Goal: Task Accomplishment & Management: Manage account settings

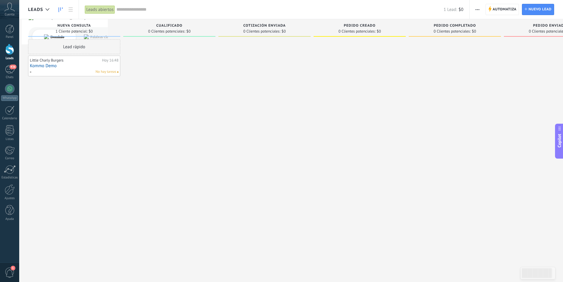
scroll to position [9, 0]
click at [14, 71] on div "436" at bounding box center [9, 69] width 9 height 9
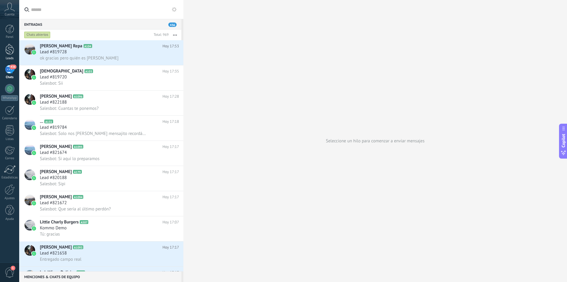
click at [9, 57] on div "Leads" at bounding box center [9, 58] width 17 height 4
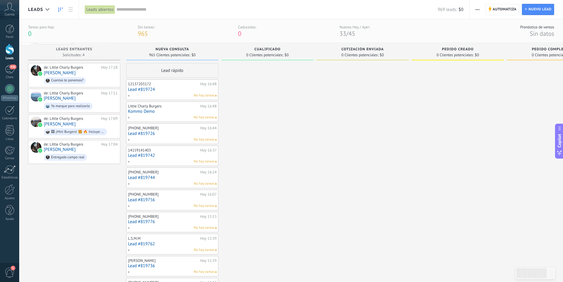
click at [477, 7] on span "button" at bounding box center [477, 9] width 4 height 11
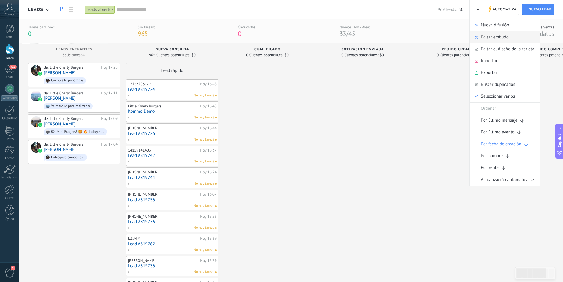
click at [504, 38] on span "Editar embudo" at bounding box center [495, 37] width 28 height 12
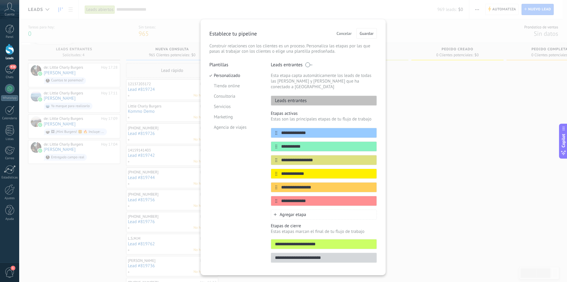
click at [310, 96] on div "Leads entrantes" at bounding box center [324, 100] width 106 height 10
click at [299, 98] on p "Leads entrantes" at bounding box center [289, 101] width 36 height 6
click at [311, 130] on input "**********" at bounding box center [320, 133] width 86 height 6
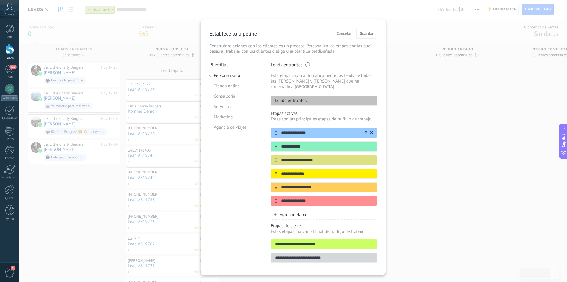
click at [365, 131] on icon at bounding box center [365, 133] width 3 height 4
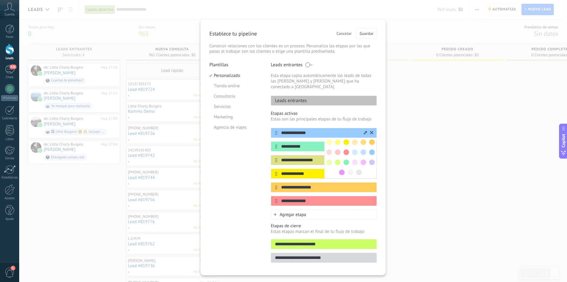
click at [340, 130] on input "**********" at bounding box center [320, 133] width 86 height 6
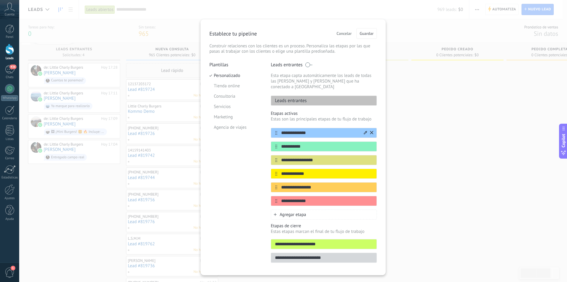
click at [340, 130] on input "**********" at bounding box center [320, 133] width 86 height 6
type input "**********"
click at [347, 143] on input "**********" at bounding box center [320, 146] width 86 height 6
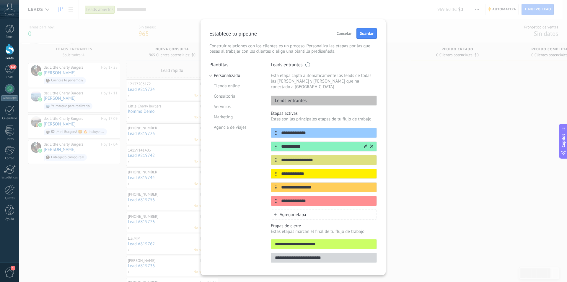
click at [347, 143] on input "**********" at bounding box center [320, 146] width 86 height 6
type input "**********"
click at [318, 157] on input "**********" at bounding box center [320, 160] width 86 height 6
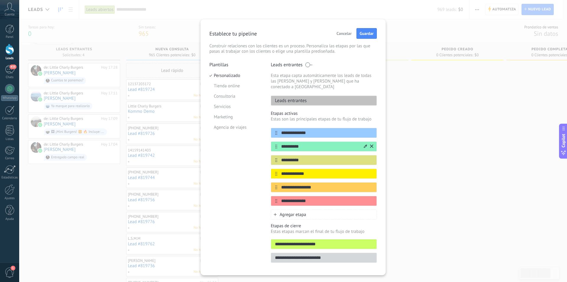
type input "**********"
click at [321, 143] on input "**********" at bounding box center [320, 146] width 86 height 6
type input "**********"
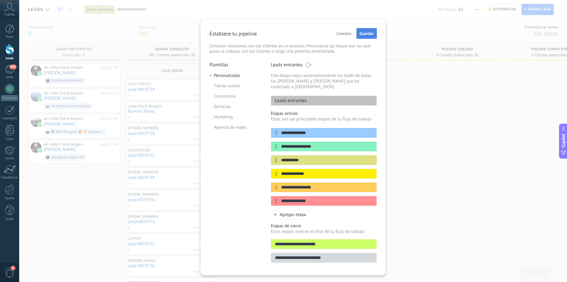
click at [362, 30] on button "Guardar" at bounding box center [367, 33] width 20 height 11
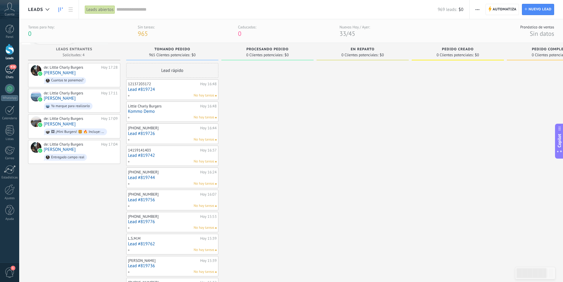
click at [8, 69] on div "436" at bounding box center [9, 69] width 9 height 9
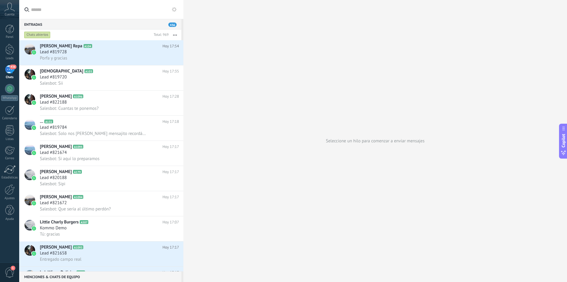
click at [8, 73] on div "436" at bounding box center [9, 69] width 9 height 9
click at [9, 52] on div at bounding box center [9, 49] width 9 height 11
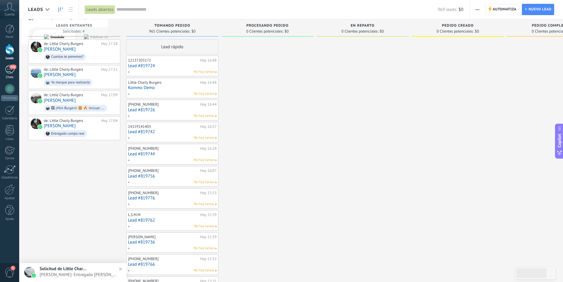
click at [11, 69] on span "436" at bounding box center [12, 66] width 7 height 5
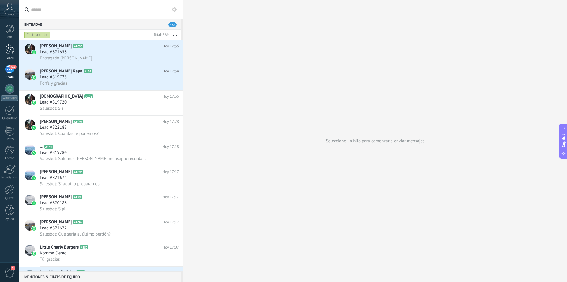
click at [9, 56] on link "Leads" at bounding box center [9, 52] width 19 height 17
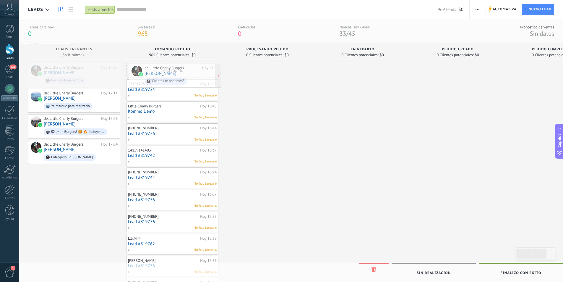
drag, startPoint x: 79, startPoint y: 74, endPoint x: 180, endPoint y: 75, distance: 100.8
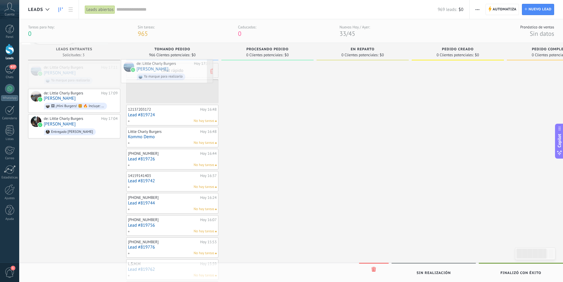
drag, startPoint x: 87, startPoint y: 74, endPoint x: 180, endPoint y: 71, distance: 92.9
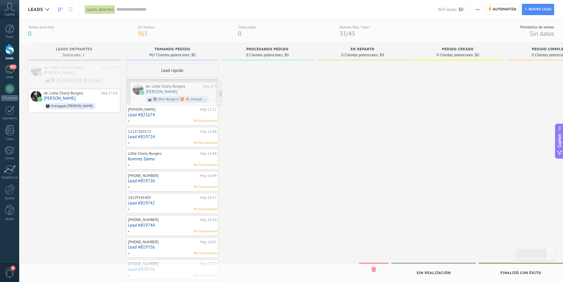
drag, startPoint x: 70, startPoint y: 70, endPoint x: 172, endPoint y: 89, distance: 103.7
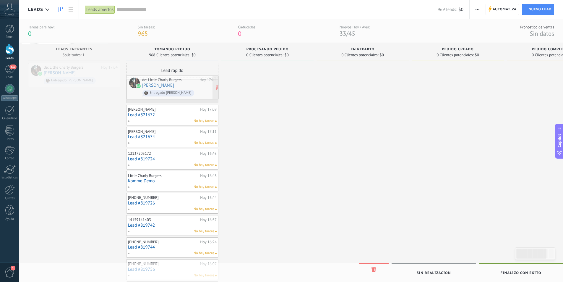
drag, startPoint x: 83, startPoint y: 71, endPoint x: 182, endPoint y: 83, distance: 99.2
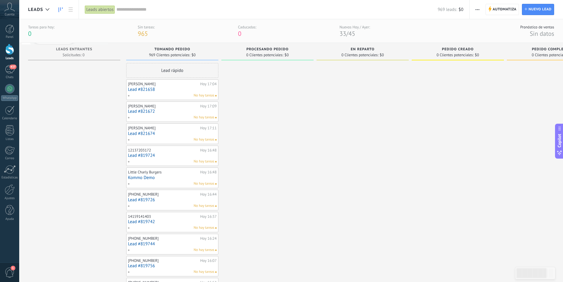
click at [170, 131] on link "Lead #821674" at bounding box center [172, 133] width 89 height 5
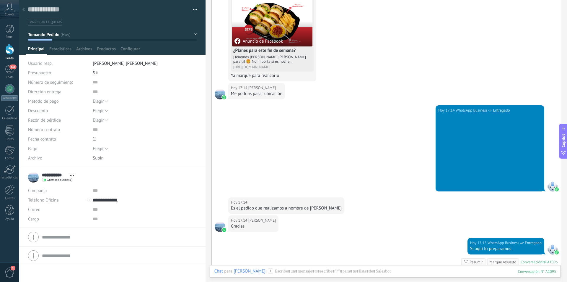
scroll to position [290, 0]
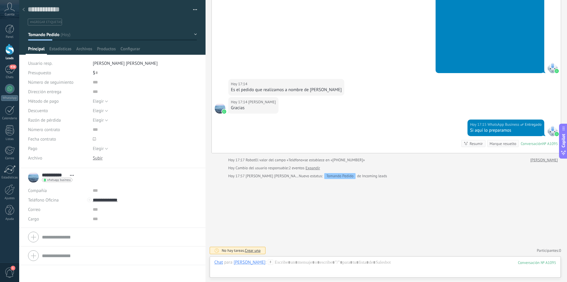
click at [24, 9] on icon at bounding box center [23, 10] width 2 height 4
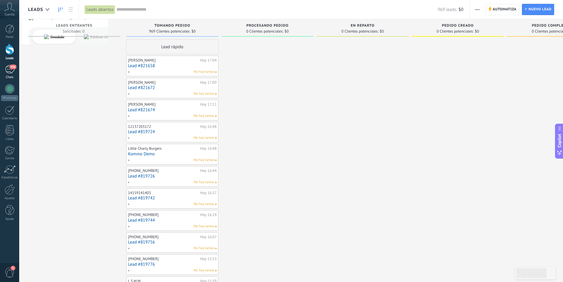
click at [14, 74] on link "436 Chats" at bounding box center [9, 72] width 19 height 14
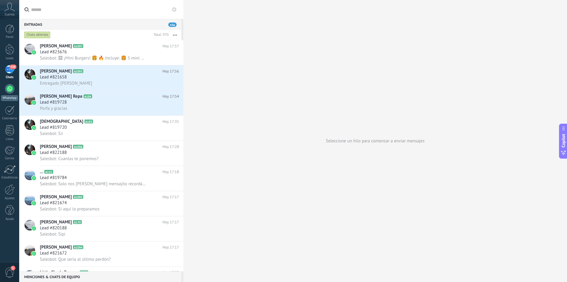
click at [11, 90] on div at bounding box center [9, 88] width 9 height 9
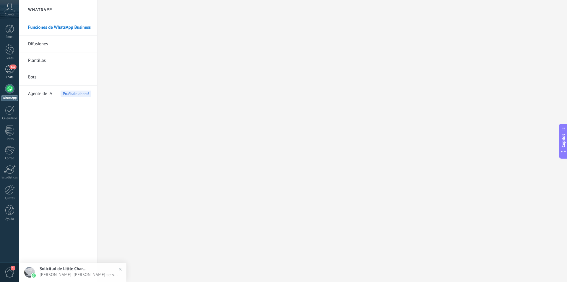
click at [9, 76] on div "Chats" at bounding box center [9, 77] width 17 height 4
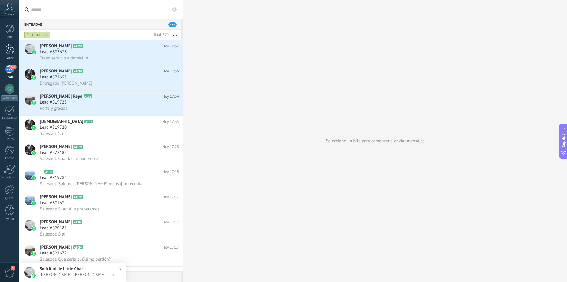
click at [10, 48] on div at bounding box center [9, 49] width 9 height 11
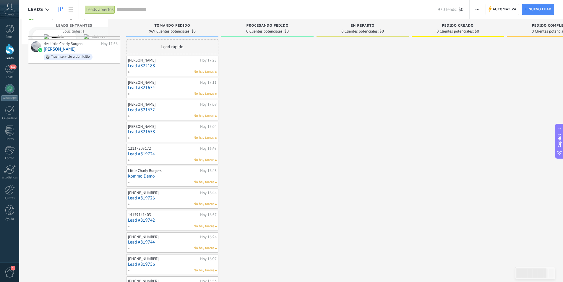
click at [84, 148] on div "de: Little Charly Burgers Hoy 17:56 Maggy Orta Traen servicio a domicilio" at bounding box center [74, 267] width 92 height 456
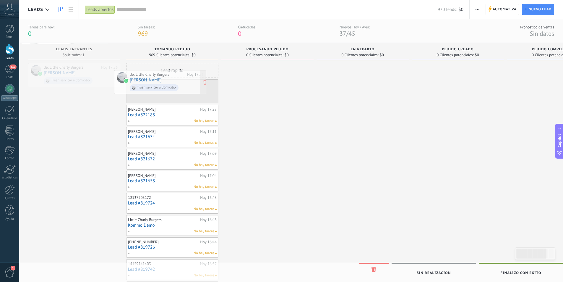
drag, startPoint x: 85, startPoint y: 75, endPoint x: 171, endPoint y: 83, distance: 86.9
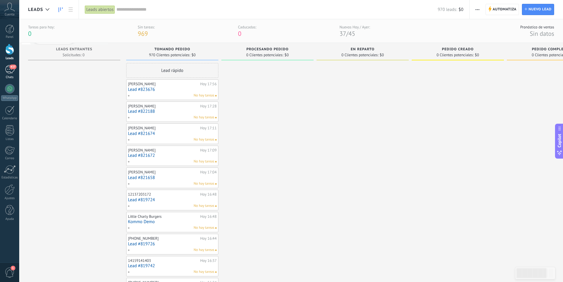
click at [14, 68] on span "437" at bounding box center [12, 66] width 7 height 5
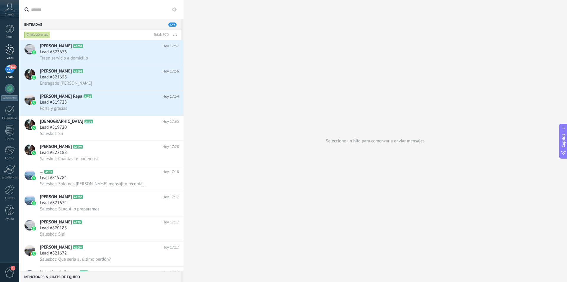
click at [9, 52] on div at bounding box center [9, 49] width 9 height 11
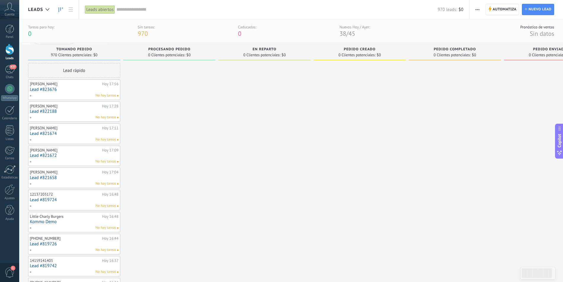
click at [114, 96] on span "No hay tareas" at bounding box center [105, 95] width 21 height 5
click at [79, 111] on link "Lead #822188" at bounding box center [74, 111] width 89 height 5
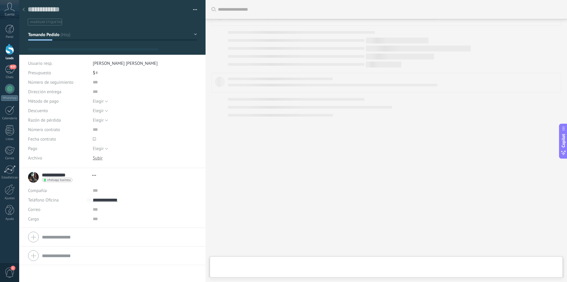
scroll to position [9, 0]
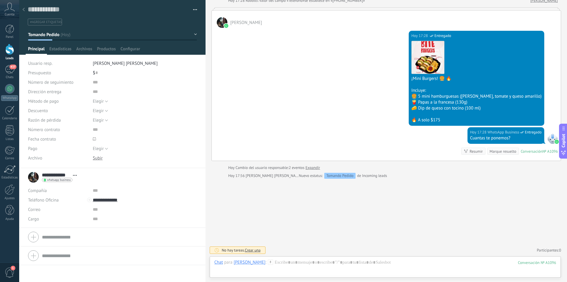
click at [22, 7] on div at bounding box center [24, 10] width 8 height 12
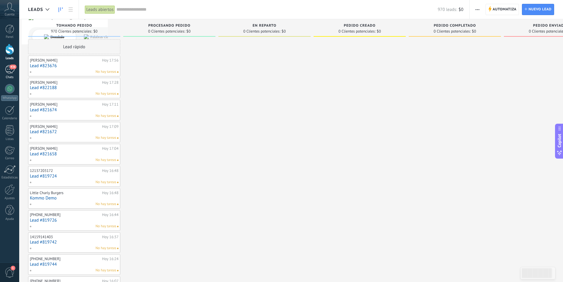
click at [10, 71] on div "436" at bounding box center [9, 69] width 9 height 9
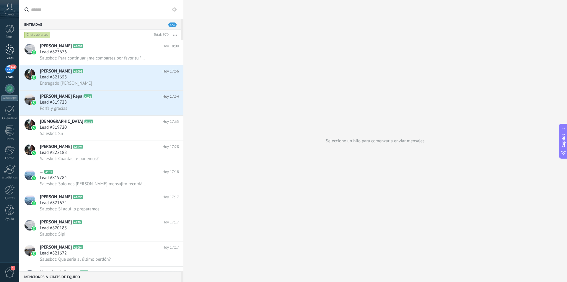
click at [9, 50] on div at bounding box center [9, 49] width 9 height 11
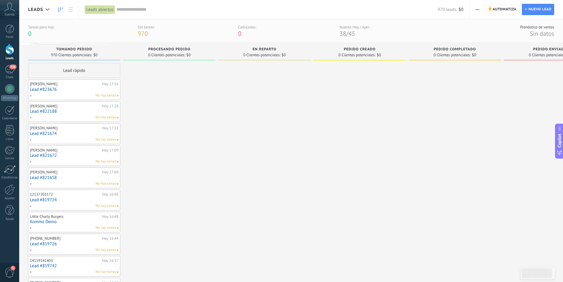
click at [43, 86] on div "Maggy Orta Hoy 17:56 Lead #823676 No hay tareas" at bounding box center [74, 89] width 89 height 17
click at [51, 90] on link "Lead #823676" at bounding box center [74, 89] width 89 height 5
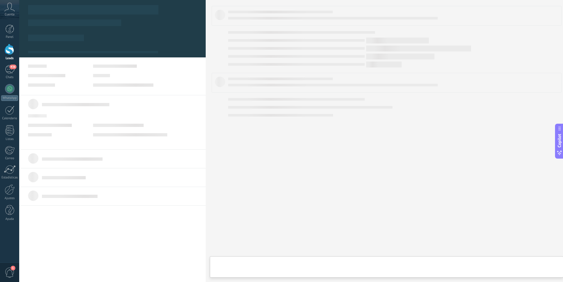
type textarea "**********"
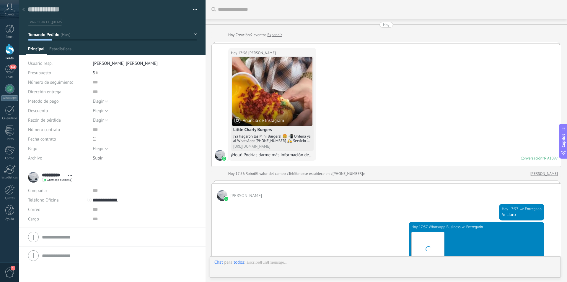
scroll to position [263, 0]
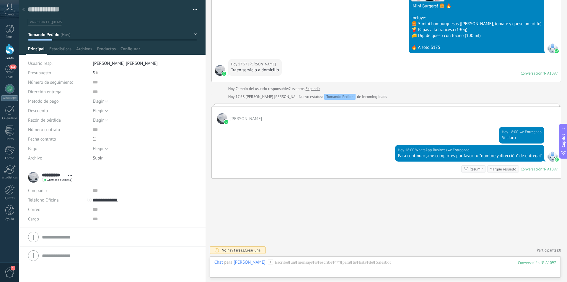
click at [23, 8] on icon at bounding box center [23, 10] width 2 height 4
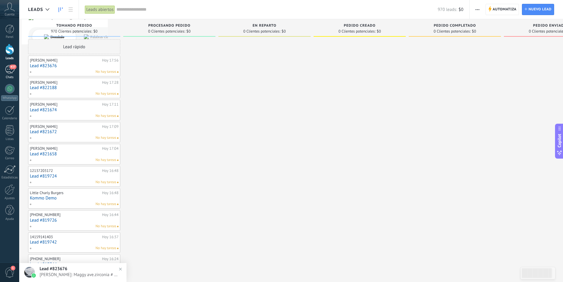
click at [7, 70] on div "437" at bounding box center [9, 69] width 9 height 9
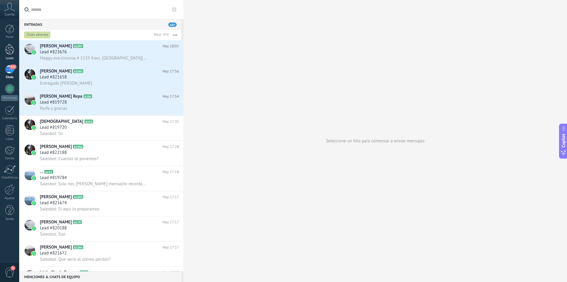
click at [8, 54] on div at bounding box center [9, 49] width 9 height 11
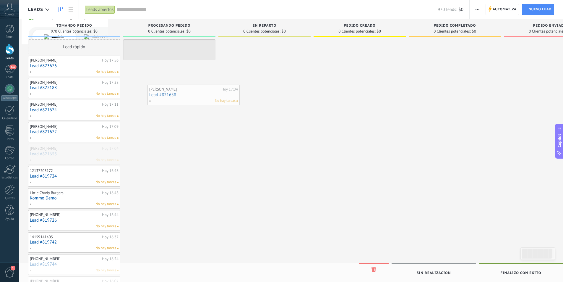
drag, startPoint x: 67, startPoint y: 151, endPoint x: 186, endPoint y: 92, distance: 133.2
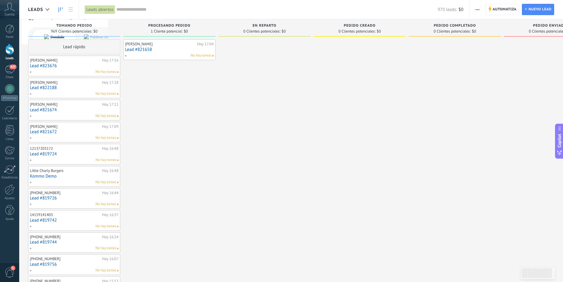
click at [475, 9] on span "button" at bounding box center [477, 9] width 4 height 11
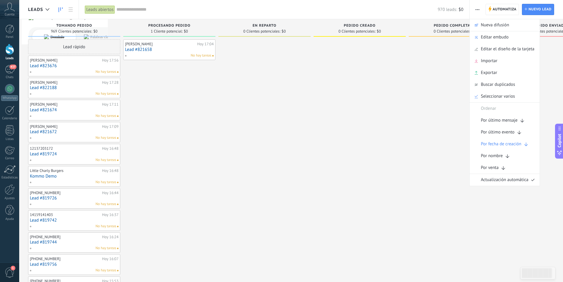
click at [409, 138] on div at bounding box center [455, 256] width 92 height 434
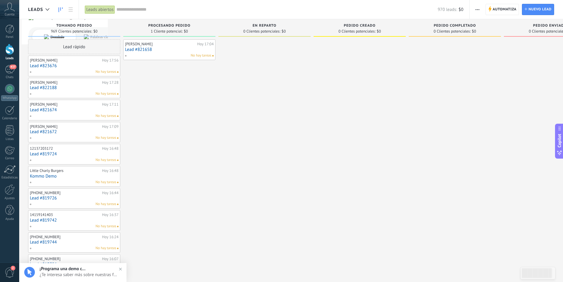
click at [475, 9] on button "button" at bounding box center [477, 9] width 9 height 11
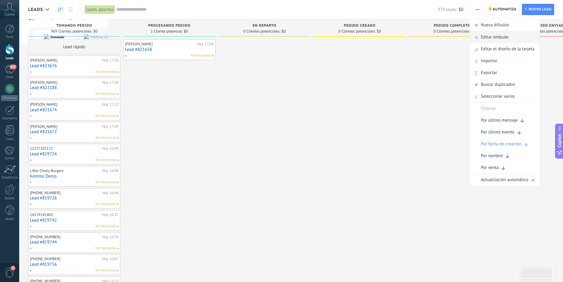
click at [500, 36] on span "Editar embudo" at bounding box center [495, 37] width 28 height 12
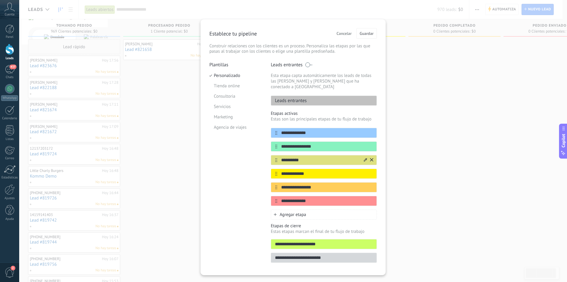
click at [315, 157] on input "**********" at bounding box center [320, 160] width 86 height 6
type input "**********"
click at [364, 32] on span "Guardar" at bounding box center [367, 33] width 14 height 4
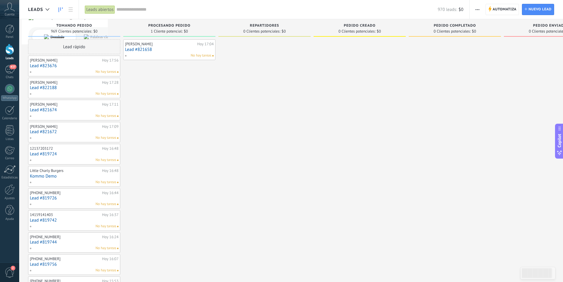
click at [475, 6] on span "button" at bounding box center [477, 9] width 4 height 11
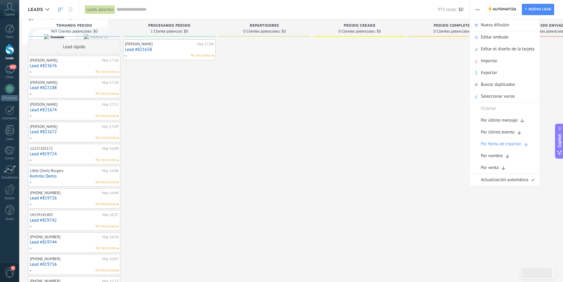
click at [388, 135] on div at bounding box center [360, 267] width 92 height 456
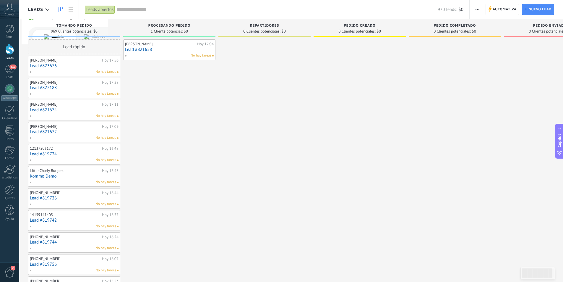
click at [475, 7] on button "button" at bounding box center [477, 9] width 9 height 11
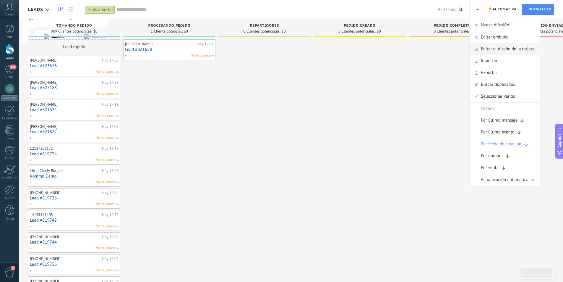
click at [505, 44] on span "Editar el diseño de la tarjeta" at bounding box center [507, 49] width 53 height 12
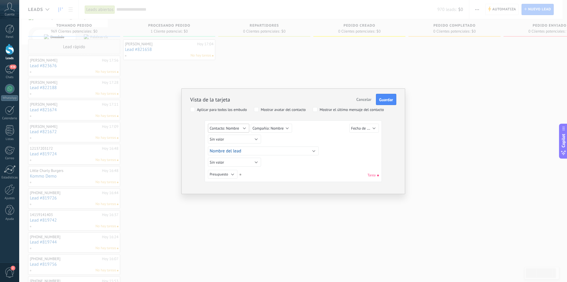
click at [237, 129] on span "Contacto: Nombre" at bounding box center [225, 128] width 30 height 5
click at [237, 129] on li "gclid" at bounding box center [233, 125] width 60 height 9
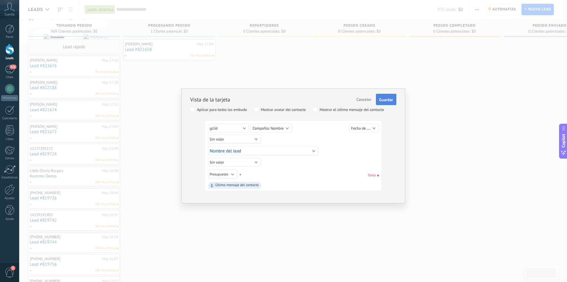
click at [382, 98] on span "Guardar" at bounding box center [386, 100] width 14 height 4
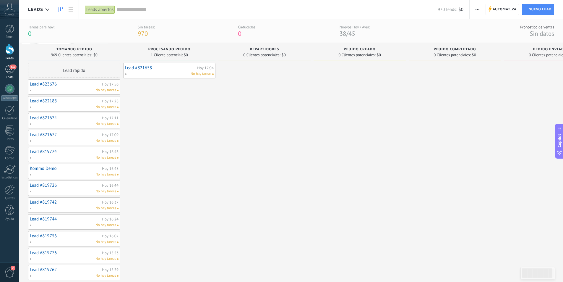
click at [12, 75] on link "437 Chats" at bounding box center [9, 72] width 19 height 14
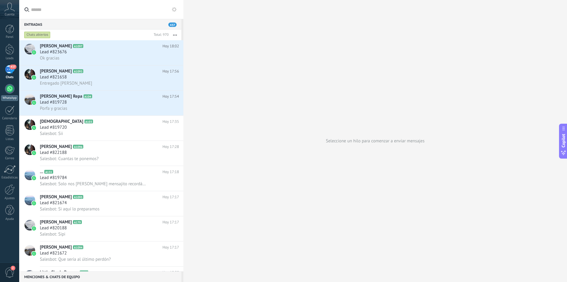
click at [7, 89] on div at bounding box center [9, 88] width 9 height 9
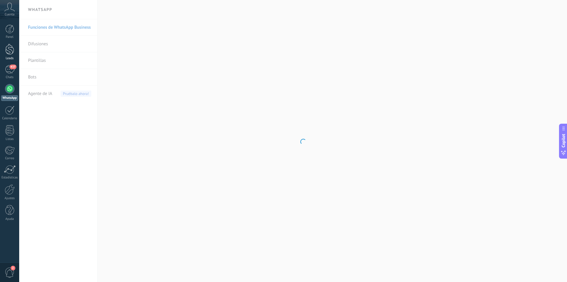
click at [11, 56] on link "Leads" at bounding box center [9, 52] width 19 height 17
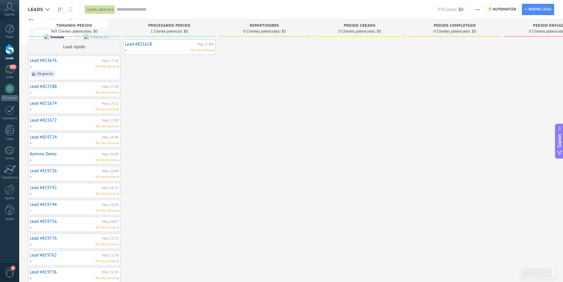
click at [475, 11] on span "button" at bounding box center [477, 9] width 4 height 11
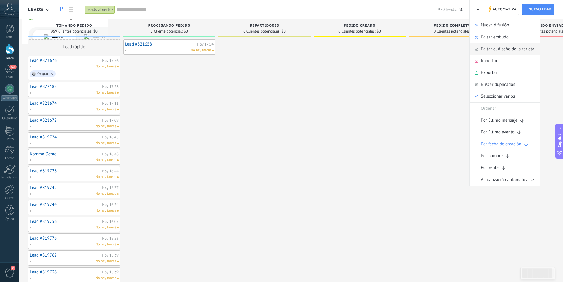
click at [483, 46] on span "Editar el diseño de la tarjeta" at bounding box center [507, 49] width 53 height 12
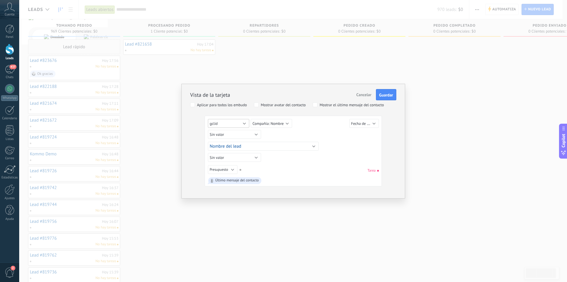
click at [241, 122] on button "gclid" at bounding box center [228, 123] width 41 height 9
click at [244, 141] on span "Contacto: Nombre" at bounding box center [232, 143] width 59 height 5
click at [272, 124] on span "Compañía: Nombre" at bounding box center [268, 123] width 31 height 5
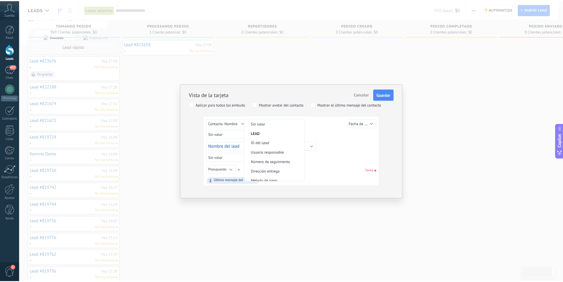
scroll to position [239, 0]
click at [287, 155] on li "Compañía: Teléfono" at bounding box center [276, 158] width 60 height 9
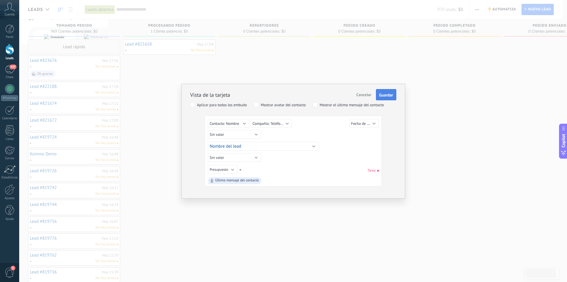
click at [387, 93] on span "Guardar" at bounding box center [386, 95] width 14 height 4
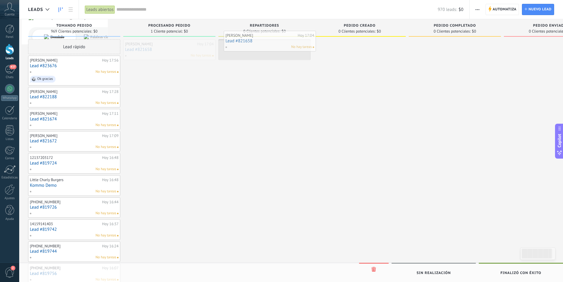
drag, startPoint x: 171, startPoint y: 53, endPoint x: 272, endPoint y: 44, distance: 100.8
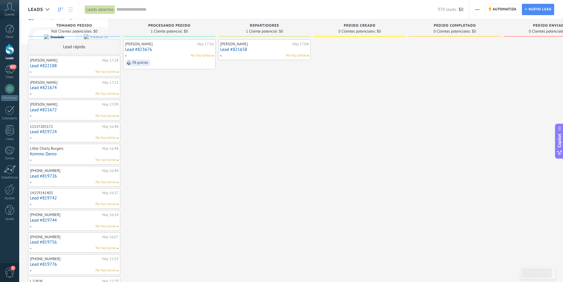
drag, startPoint x: 158, startPoint y: 129, endPoint x: 220, endPoint y: 128, distance: 62.7
click at [220, 128] on div "Leads Entrantes Solicitudes: 0 0 0 0 0 Tomando Pedido 968 Clientes potenciales:…" at bounding box center [316, 246] width 577 height 454
click at [479, 13] on span "button" at bounding box center [477, 9] width 4 height 11
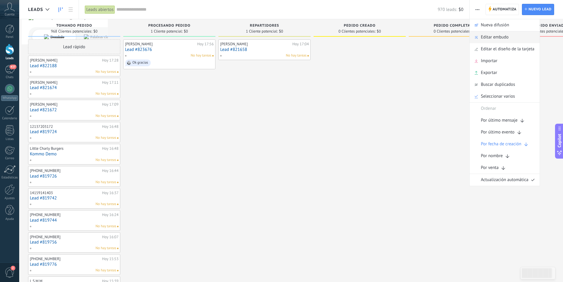
click at [505, 38] on span "Editar embudo" at bounding box center [495, 37] width 28 height 12
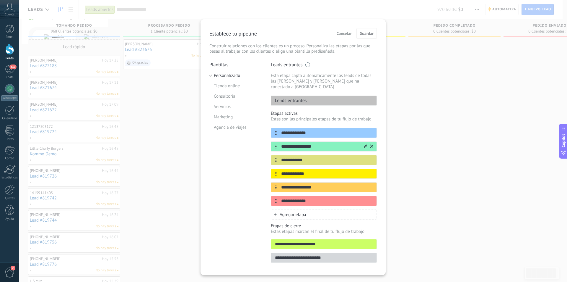
click at [321, 143] on input "**********" at bounding box center [320, 146] width 86 height 6
type input "**********"
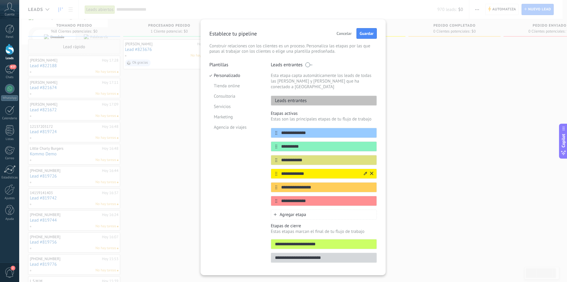
click at [314, 171] on input "**********" at bounding box center [320, 174] width 86 height 6
type input "**********"
click at [324, 184] on input "**********" at bounding box center [320, 187] width 86 height 6
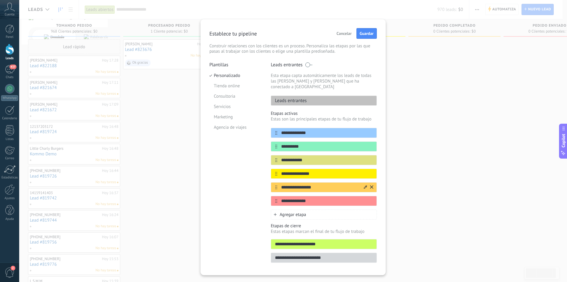
click at [324, 184] on input "**********" at bounding box center [320, 187] width 86 height 6
type input "*****"
click at [317, 198] on input "**********" at bounding box center [320, 201] width 86 height 6
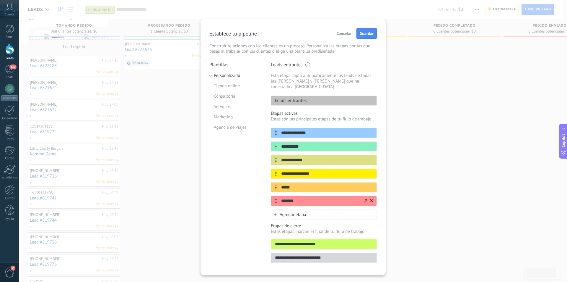
type input "*******"
click at [309, 209] on div "Agregar etapa" at bounding box center [324, 214] width 106 height 10
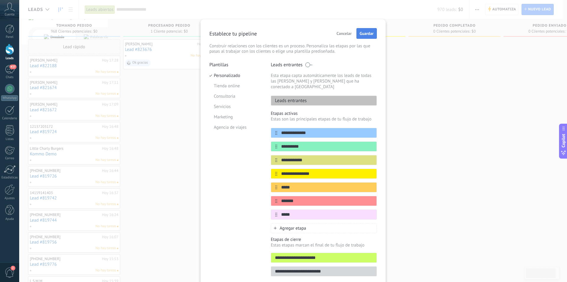
type input "*****"
click at [361, 34] on span "Guardar" at bounding box center [367, 33] width 14 height 4
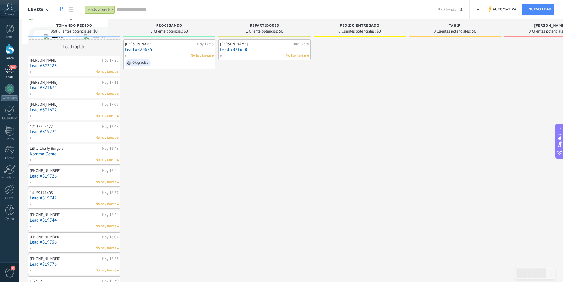
click at [8, 74] on link "437 Chats" at bounding box center [9, 72] width 19 height 14
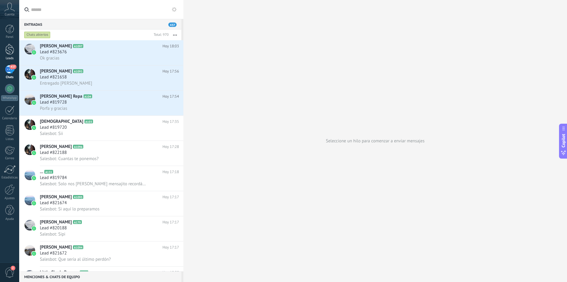
click at [9, 52] on div at bounding box center [9, 49] width 9 height 11
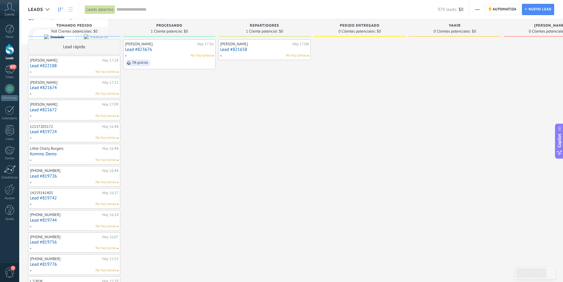
drag, startPoint x: 410, startPoint y: 95, endPoint x: 414, endPoint y: 104, distance: 10.0
click at [414, 104] on div at bounding box center [455, 267] width 92 height 456
drag, startPoint x: 417, startPoint y: 104, endPoint x: 420, endPoint y: 121, distance: 16.5
click at [420, 121] on div at bounding box center [455, 267] width 92 height 456
click at [8, 71] on div "437" at bounding box center [9, 69] width 9 height 9
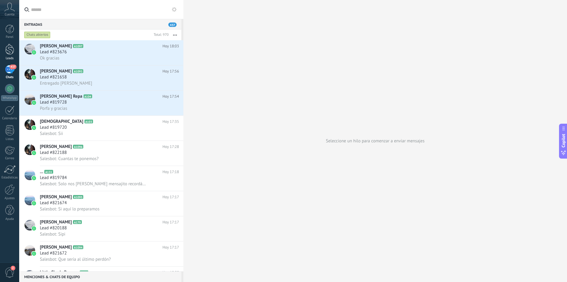
click at [6, 52] on div at bounding box center [9, 49] width 9 height 11
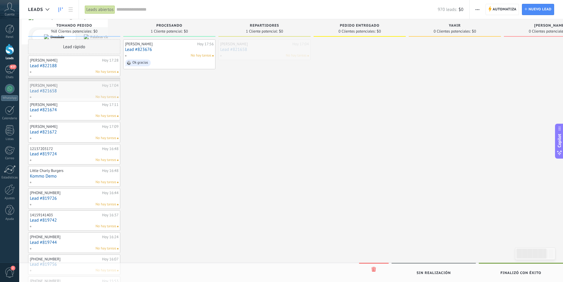
drag, startPoint x: 259, startPoint y: 52, endPoint x: 69, endPoint y: 93, distance: 194.8
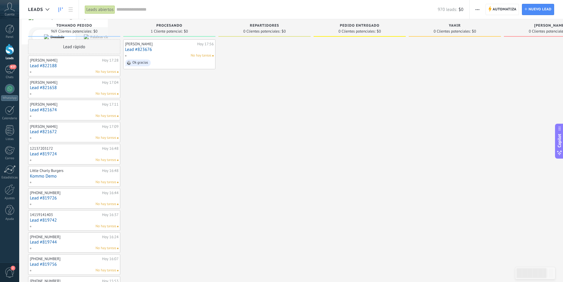
click at [476, 8] on span "button" at bounding box center [477, 9] width 4 height 11
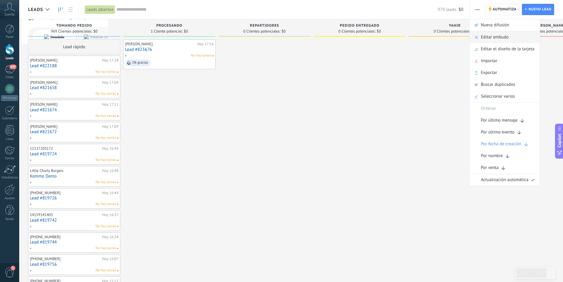
click at [504, 35] on span "Editar embudo" at bounding box center [495, 37] width 28 height 12
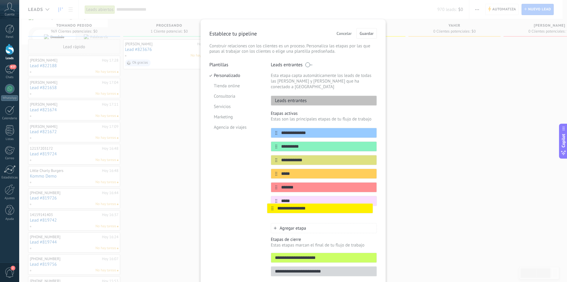
drag, startPoint x: 274, startPoint y: 170, endPoint x: 272, endPoint y: 211, distance: 41.7
click at [272, 211] on div "**********" at bounding box center [324, 174] width 106 height 92
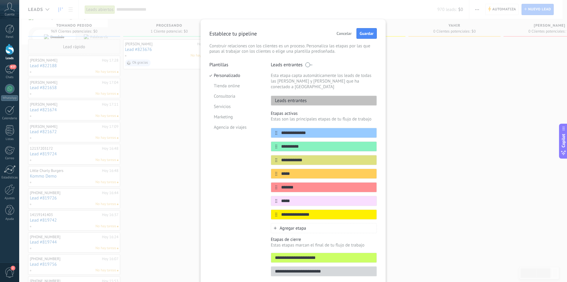
click at [306, 63] on span at bounding box center [308, 64] width 7 height 5
click at [308, 63] on span at bounding box center [308, 64] width 7 height 5
click at [365, 32] on span "Guardar" at bounding box center [367, 33] width 14 height 4
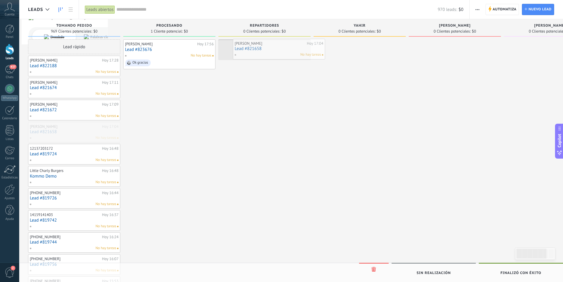
drag, startPoint x: 73, startPoint y: 130, endPoint x: 278, endPoint y: 47, distance: 221.0
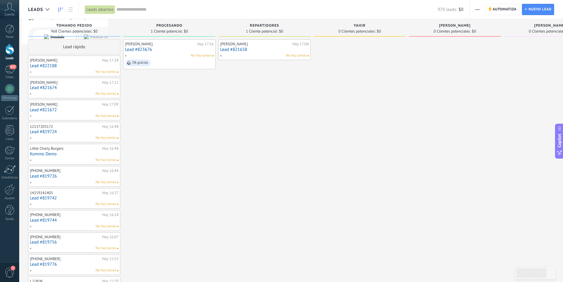
click at [291, 101] on div "Jorge Lerma Hoy 17:04 Lead #821658 No hay tareas" at bounding box center [264, 256] width 92 height 434
click at [12, 71] on div "437" at bounding box center [9, 69] width 9 height 9
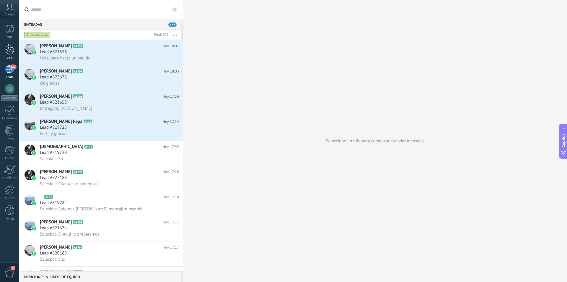
click at [7, 48] on div at bounding box center [9, 49] width 9 height 11
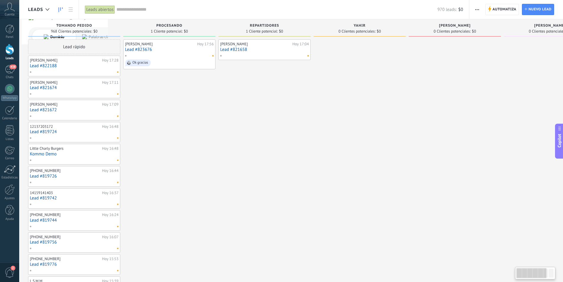
drag, startPoint x: 210, startPoint y: 168, endPoint x: 408, endPoint y: 172, distance: 197.7
click at [408, 172] on div "Leads Entrantes Solicitudes: 0 0 0 0 0 0 0 0 0 Tomando Pedido 968 Clientes pote…" at bounding box center [364, 257] width 672 height 476
click at [4, 74] on link "438 Chats" at bounding box center [9, 72] width 19 height 14
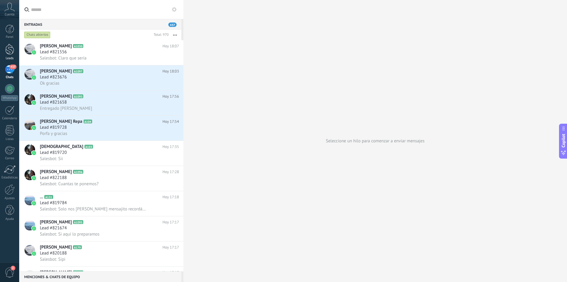
click at [12, 48] on div at bounding box center [9, 49] width 9 height 11
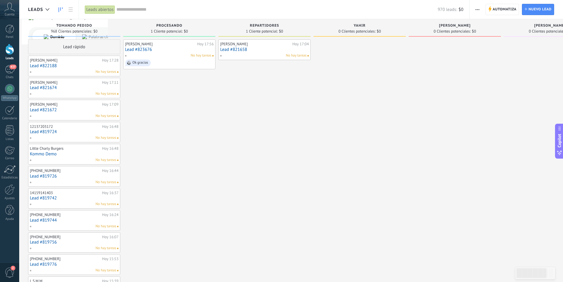
click at [475, 12] on span "button" at bounding box center [477, 9] width 4 height 11
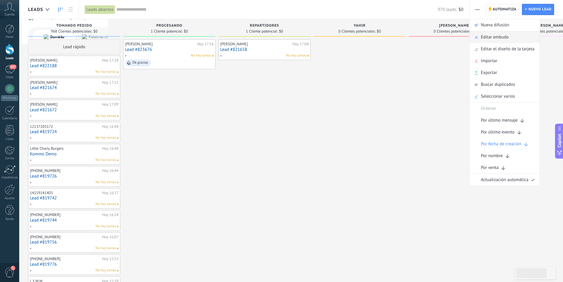
click at [496, 39] on span "Editar embudo" at bounding box center [495, 37] width 28 height 12
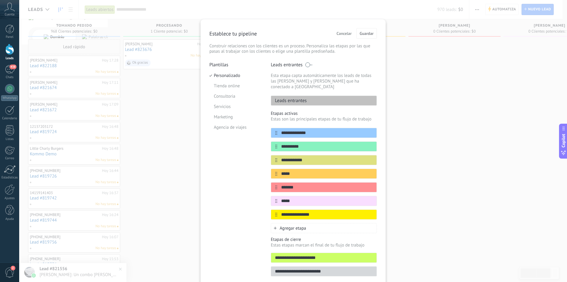
click at [346, 35] on span "Cancelar" at bounding box center [344, 33] width 15 height 4
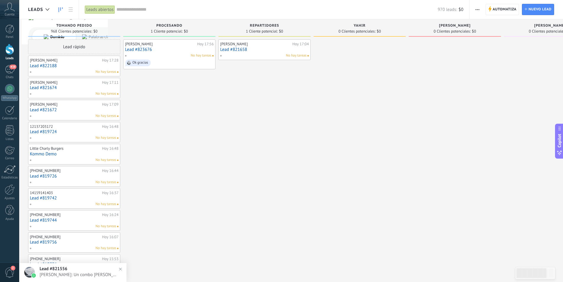
click at [264, 145] on div "Jorge Lerma Hoy 17:04 Lead #821658 No hay tareas" at bounding box center [264, 267] width 92 height 456
click at [7, 69] on div "438" at bounding box center [9, 69] width 9 height 9
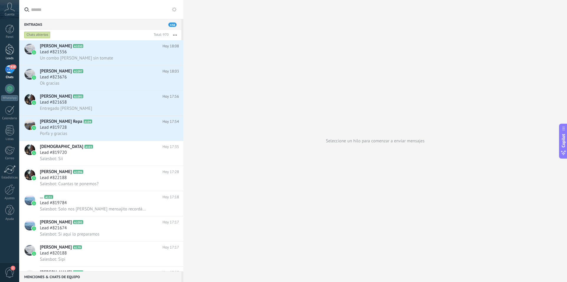
click at [12, 54] on div at bounding box center [9, 49] width 9 height 11
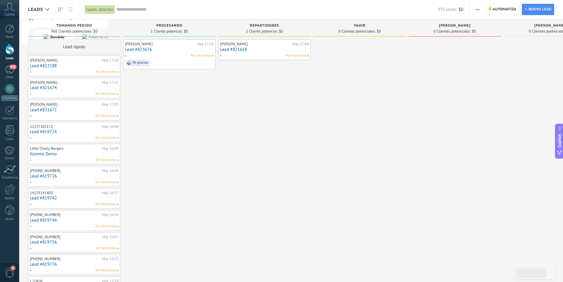
click at [53, 9] on div "Leads" at bounding box center [41, 9] width 27 height 19
click at [57, 8] on link at bounding box center [61, 10] width 10 height 12
click at [71, 8] on use at bounding box center [71, 9] width 4 height 4
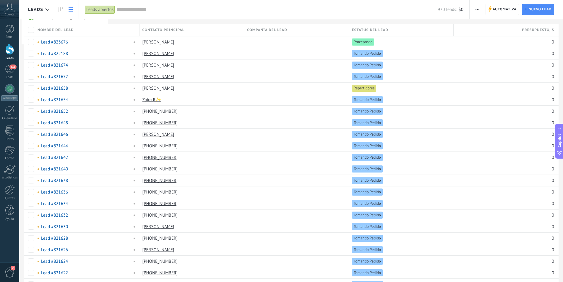
click at [69, 8] on use at bounding box center [71, 9] width 4 height 4
click at [61, 11] on icon at bounding box center [61, 9] width 4 height 5
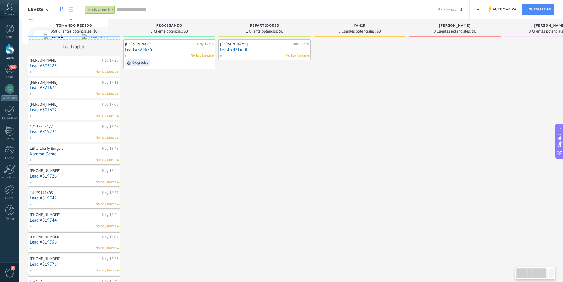
drag, startPoint x: 401, startPoint y: 155, endPoint x: 467, endPoint y: 163, distance: 66.7
click at [467, 163] on div "Leads Entrantes Solicitudes: 0 0 0 0 0 0 0 0 0 Tomando Pedido 968 Clientes pote…" at bounding box center [364, 257] width 672 height 476
drag, startPoint x: 243, startPoint y: 155, endPoint x: 407, endPoint y: 160, distance: 164.1
click at [407, 160] on div "Leads Entrantes Solicitudes: 0 0 0 0 0 0 0 0 0 Tomando Pedido 968 Clientes pote…" at bounding box center [364, 257] width 672 height 476
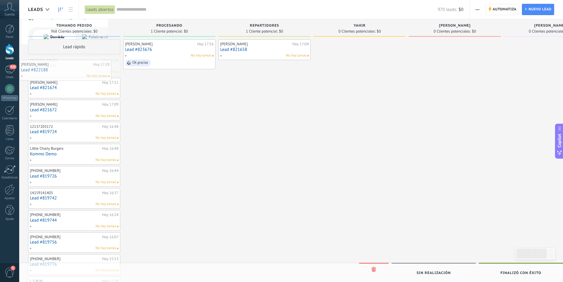
drag, startPoint x: 66, startPoint y: 64, endPoint x: 48, endPoint y: 69, distance: 18.2
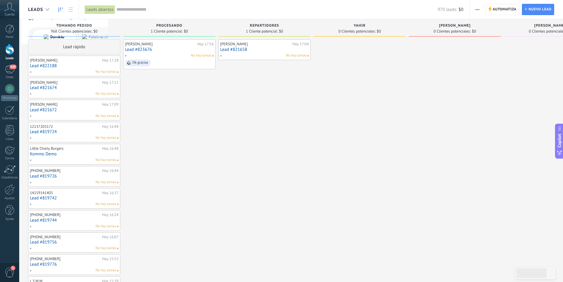
click at [48, 8] on icon at bounding box center [48, 9] width 4 height 2
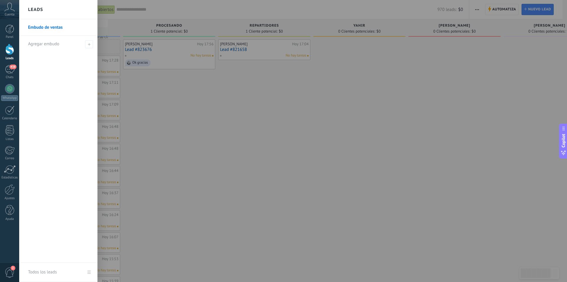
click at [48, 8] on div "Leads" at bounding box center [58, 9] width 78 height 19
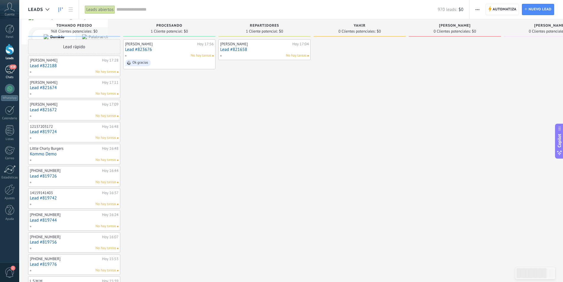
click at [8, 69] on div "438" at bounding box center [9, 69] width 9 height 9
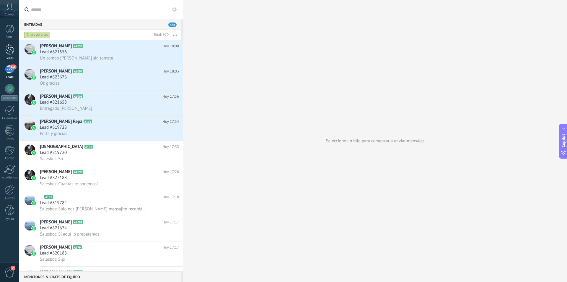
click at [11, 52] on div at bounding box center [9, 49] width 9 height 11
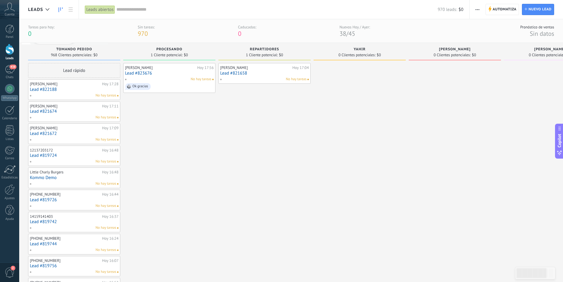
drag, startPoint x: 178, startPoint y: 147, endPoint x: 340, endPoint y: 149, distance: 162.0
click at [340, 149] on div "Leads Entrantes Solicitudes: 0 0 0 0 0 0 0 0 0 Tomando Pedido 968 Clientes pote…" at bounding box center [364, 281] width 672 height 476
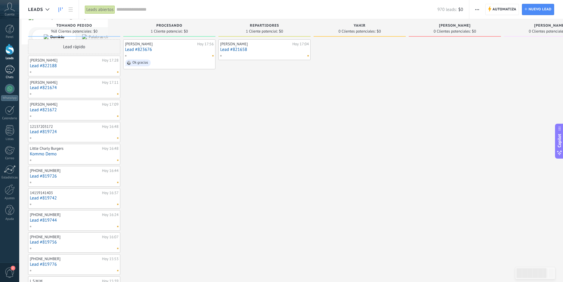
click at [15, 73] on link "Chats" at bounding box center [9, 72] width 19 height 14
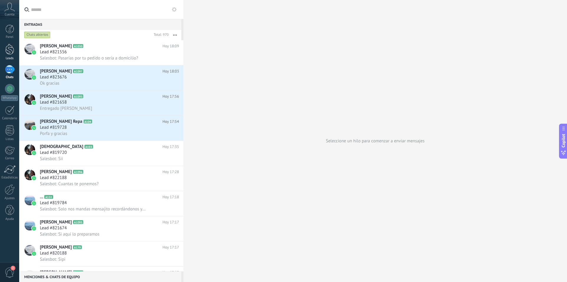
click at [11, 51] on div at bounding box center [9, 49] width 9 height 11
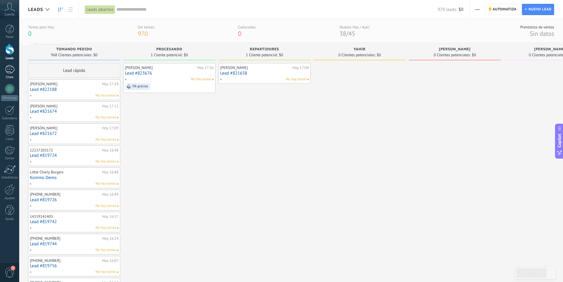
click at [13, 71] on div at bounding box center [9, 69] width 9 height 9
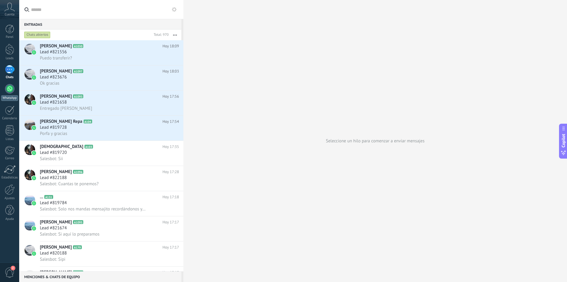
click at [7, 96] on div "WhatsApp" at bounding box center [9, 98] width 17 height 6
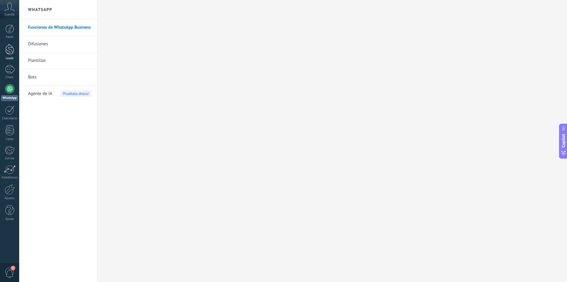
click at [9, 52] on div at bounding box center [9, 49] width 9 height 11
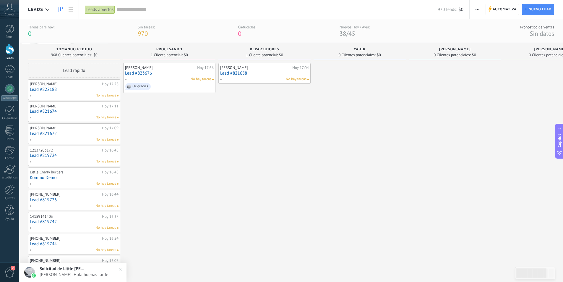
click at [481, 9] on button "button" at bounding box center [477, 9] width 9 height 11
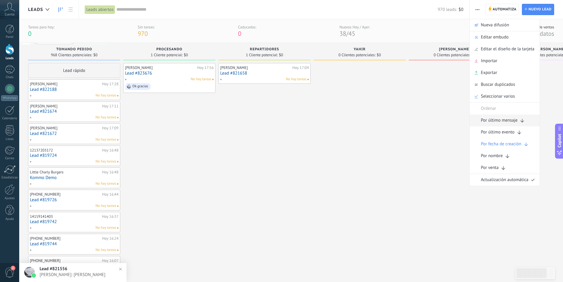
click at [510, 123] on span "Por último mensaje" at bounding box center [499, 120] width 37 height 12
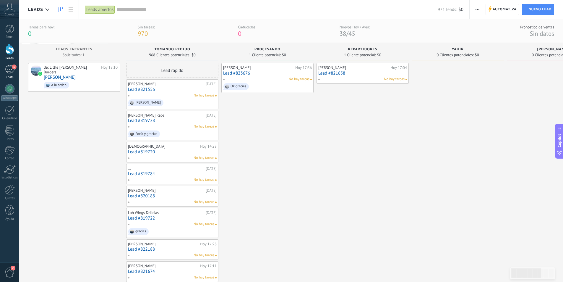
click at [7, 71] on div "1" at bounding box center [9, 69] width 9 height 9
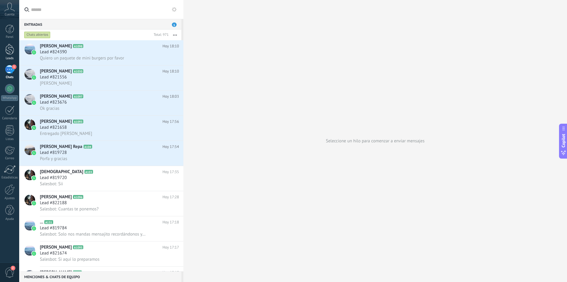
click at [9, 52] on div at bounding box center [9, 49] width 9 height 11
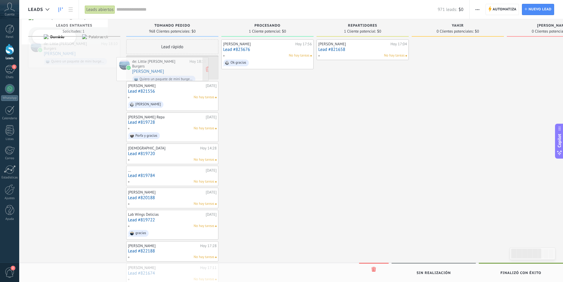
drag, startPoint x: 73, startPoint y: 49, endPoint x: 161, endPoint y: 66, distance: 90.1
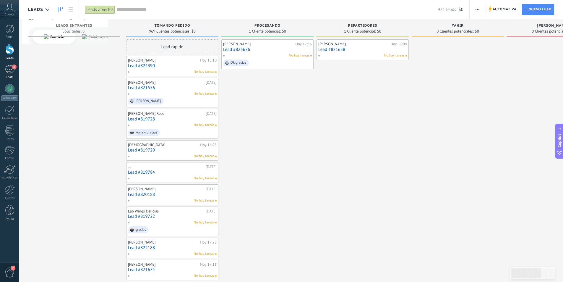
click at [11, 70] on div "1" at bounding box center [9, 69] width 9 height 9
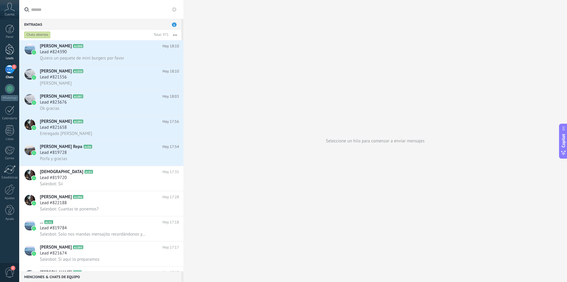
click at [10, 56] on div "Leads" at bounding box center [9, 58] width 17 height 4
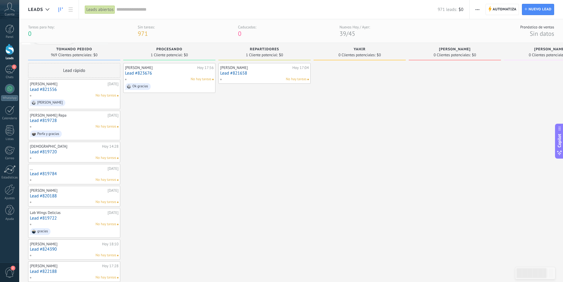
click at [476, 11] on span "button" at bounding box center [477, 9] width 4 height 11
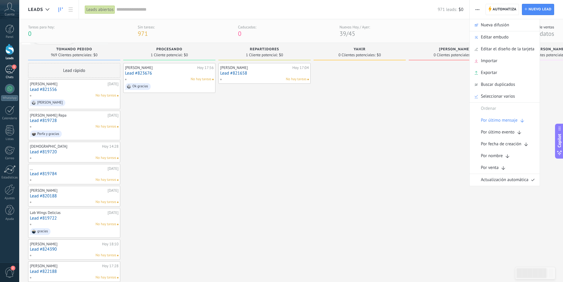
click at [10, 70] on div "1" at bounding box center [9, 69] width 9 height 9
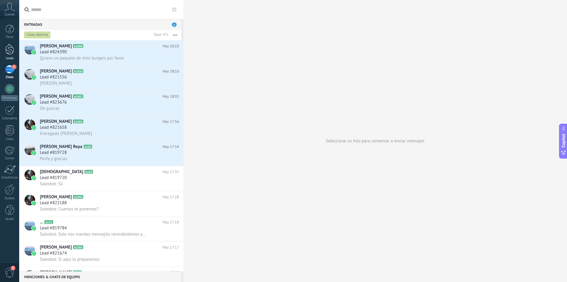
click at [11, 54] on div at bounding box center [9, 49] width 9 height 11
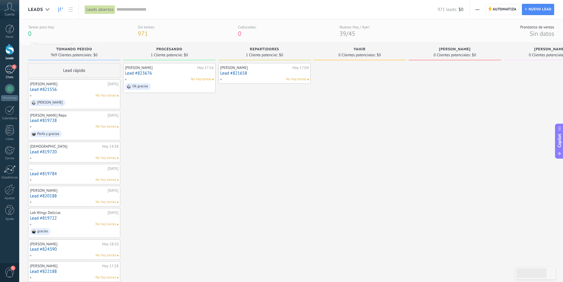
click at [8, 66] on div "1" at bounding box center [9, 69] width 9 height 9
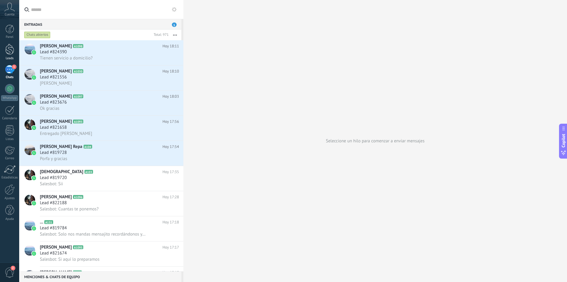
click at [7, 56] on link "Leads" at bounding box center [9, 52] width 19 height 17
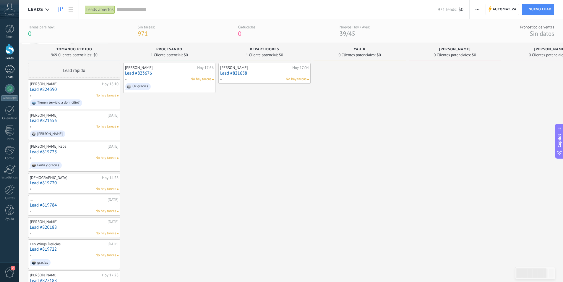
click at [7, 74] on link "1 Chats" at bounding box center [9, 72] width 19 height 14
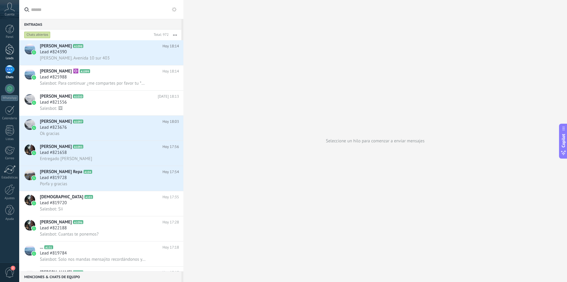
click at [11, 45] on div at bounding box center [9, 49] width 9 height 11
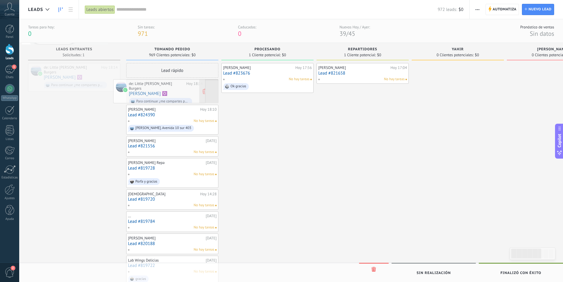
drag, startPoint x: 80, startPoint y: 72, endPoint x: 165, endPoint y: 88, distance: 86.6
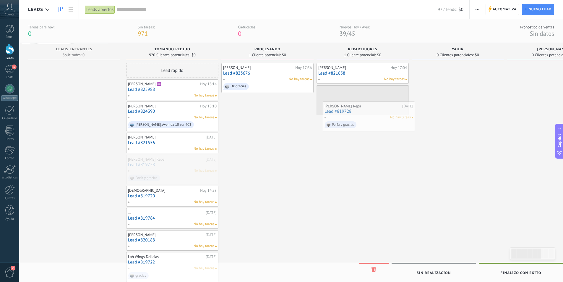
drag, startPoint x: 164, startPoint y: 169, endPoint x: 360, endPoint y: 116, distance: 203.6
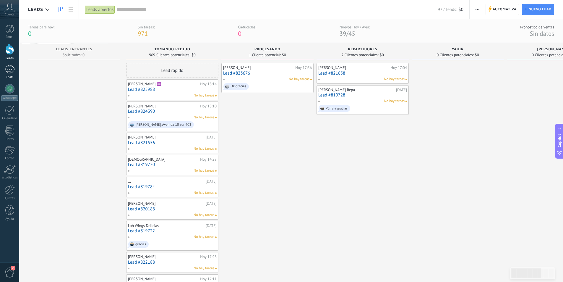
click at [7, 72] on div "1" at bounding box center [9, 69] width 9 height 9
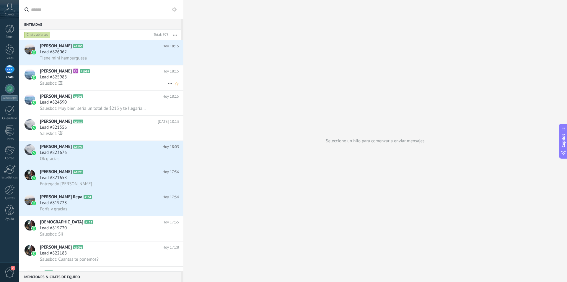
click at [69, 84] on div "Salesbot: 🖼" at bounding box center [109, 83] width 139 height 6
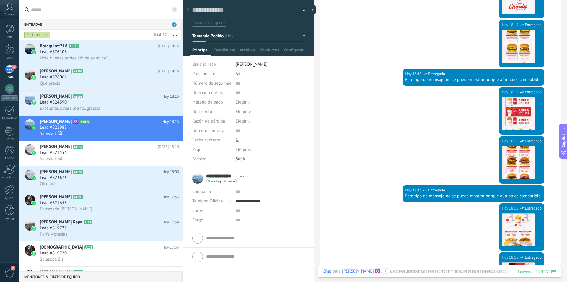
scroll to position [276, 0]
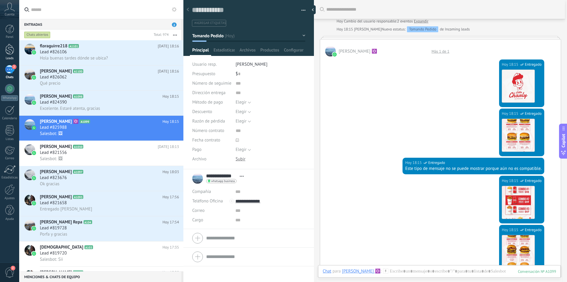
click at [6, 57] on div "Leads" at bounding box center [9, 58] width 17 height 4
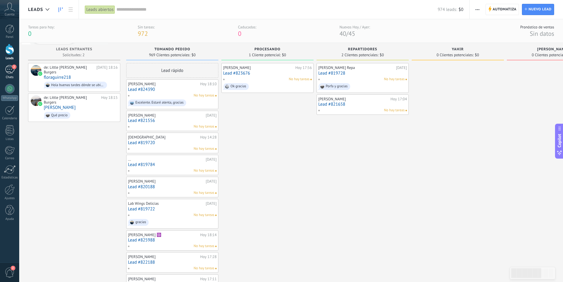
click at [9, 72] on div "2" at bounding box center [9, 69] width 9 height 9
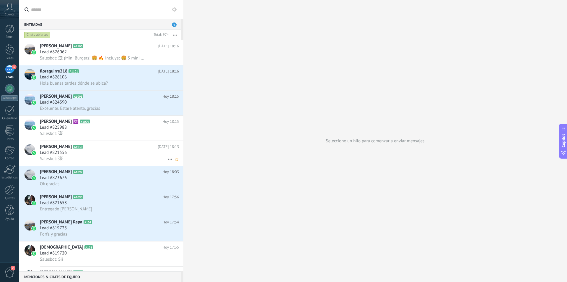
click at [75, 152] on div "Lead #821556" at bounding box center [109, 153] width 139 height 6
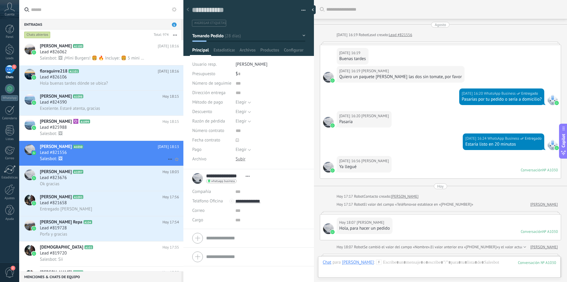
scroll to position [352, 0]
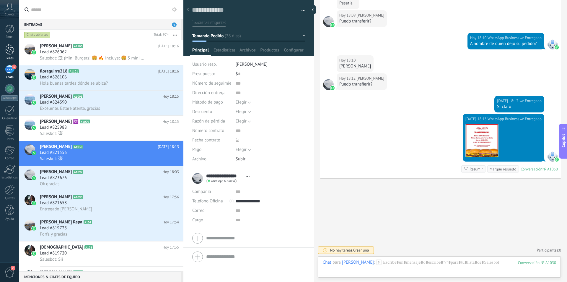
click at [12, 55] on link "Leads" at bounding box center [9, 52] width 19 height 17
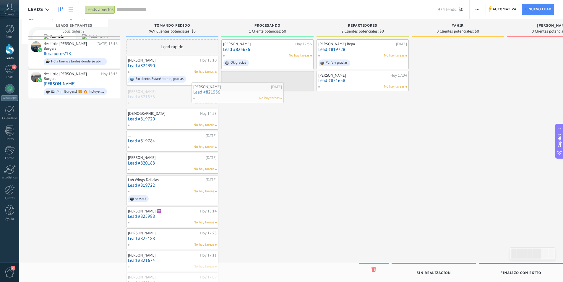
drag, startPoint x: 173, startPoint y: 99, endPoint x: 238, endPoint y: 95, distance: 65.5
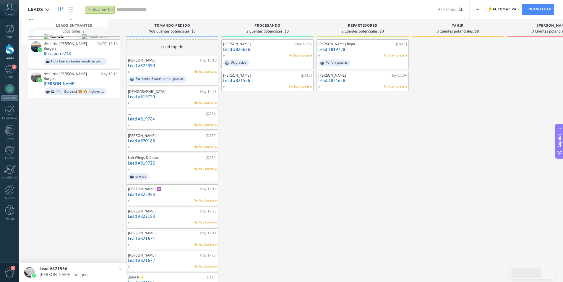
click at [252, 147] on div "Maggy Orta Hoy 17:56 Lead #823676 No hay tareas Ok gracias Claudia Rodríguez 16…" at bounding box center [267, 265] width 92 height 452
click at [10, 76] on div "Chats" at bounding box center [9, 77] width 17 height 4
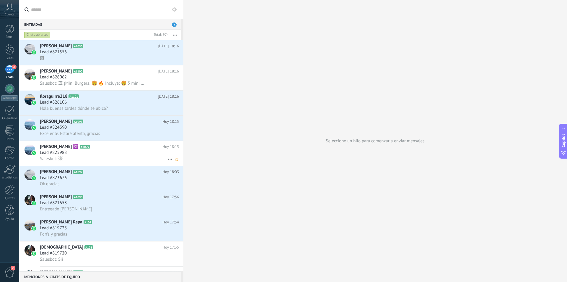
click at [101, 153] on div "Lead #825988" at bounding box center [109, 153] width 139 height 6
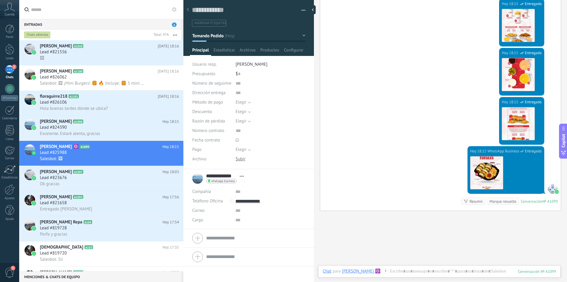
scroll to position [572, 0]
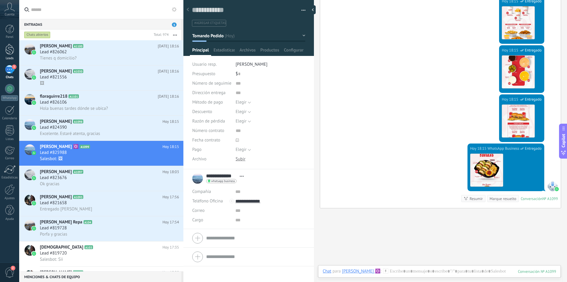
click at [11, 58] on div "Leads" at bounding box center [9, 58] width 17 height 4
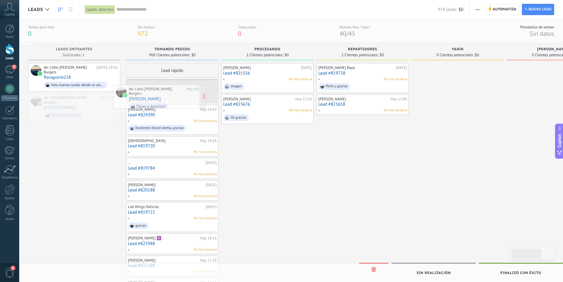
drag, startPoint x: 78, startPoint y: 96, endPoint x: 163, endPoint y: 92, distance: 85.2
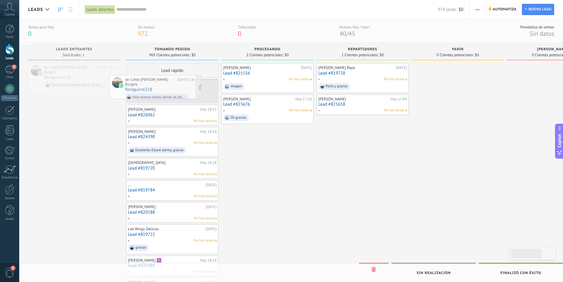
drag, startPoint x: 85, startPoint y: 73, endPoint x: 167, endPoint y: 85, distance: 82.2
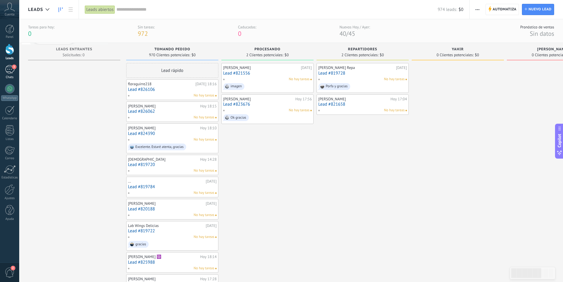
click at [9, 74] on link "3 Chats" at bounding box center [9, 72] width 19 height 14
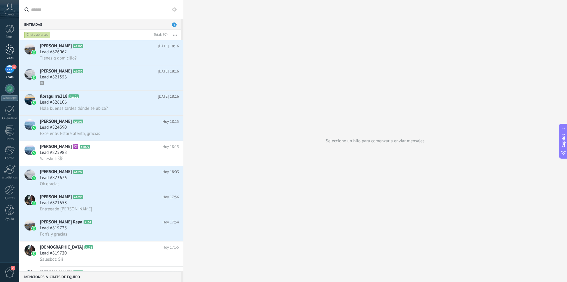
click at [13, 53] on div at bounding box center [9, 49] width 9 height 11
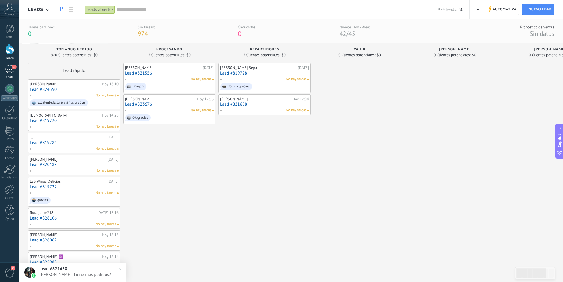
click at [12, 70] on div "3" at bounding box center [9, 69] width 9 height 9
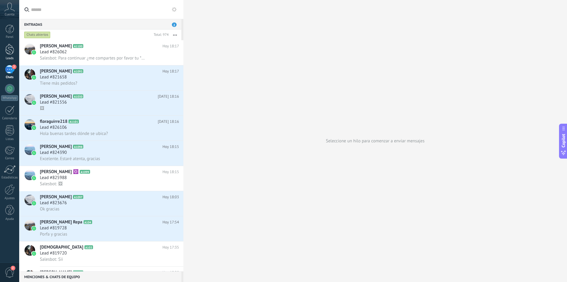
click at [12, 53] on div at bounding box center [9, 49] width 9 height 11
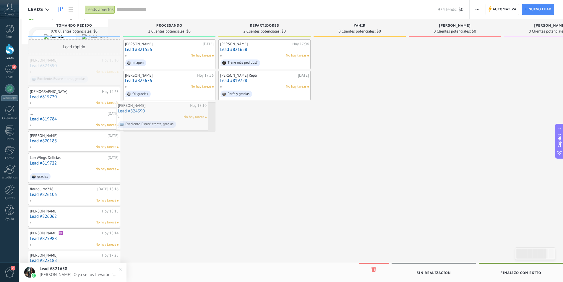
drag, startPoint x: 67, startPoint y: 71, endPoint x: 155, endPoint y: 116, distance: 99.0
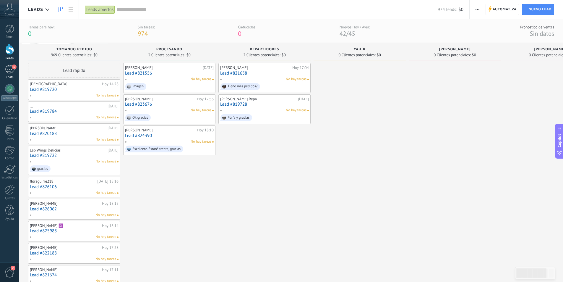
click at [14, 73] on div "1" at bounding box center [9, 69] width 9 height 9
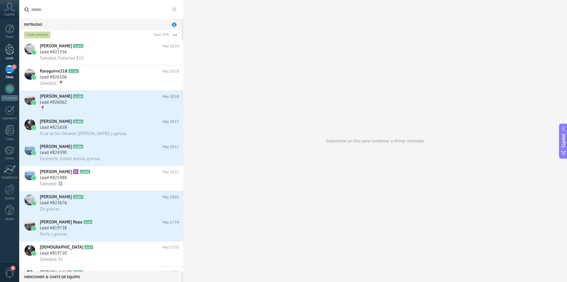
click at [11, 58] on div "Leads" at bounding box center [9, 58] width 17 height 4
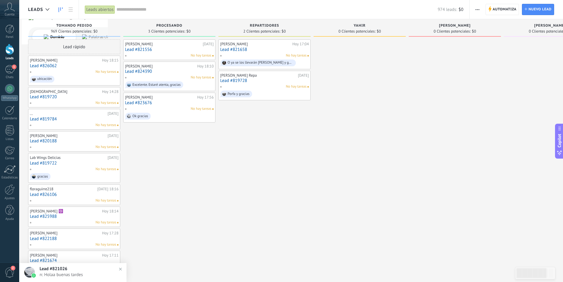
click at [140, 54] on div "No hay tareas" at bounding box center [168, 55] width 87 height 5
click at [147, 47] on link "Lead #821556" at bounding box center [169, 49] width 89 height 5
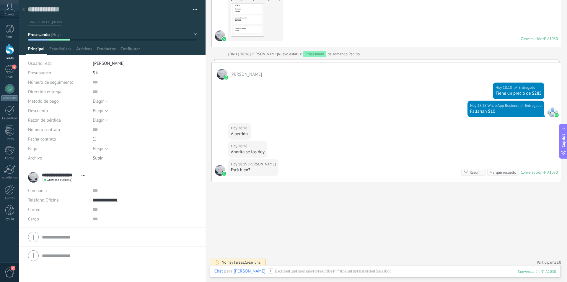
scroll to position [507, 0]
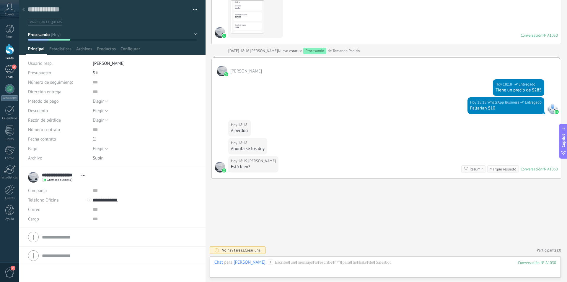
click at [7, 66] on div "2" at bounding box center [9, 69] width 9 height 9
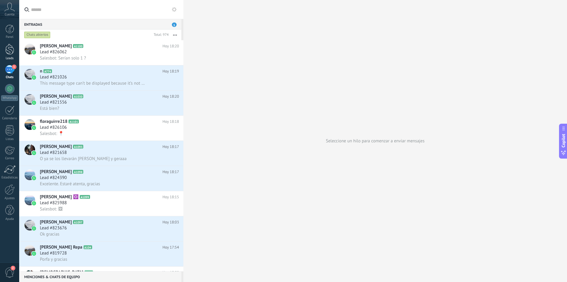
click at [9, 58] on div "Leads" at bounding box center [9, 58] width 17 height 4
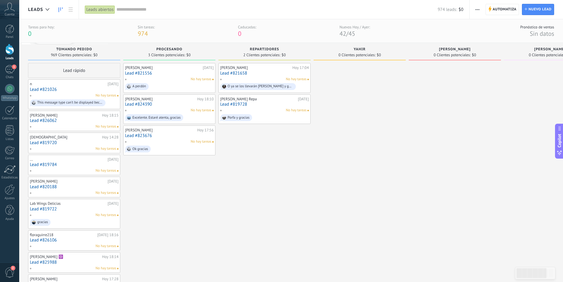
click at [146, 75] on link "Lead #821556" at bounding box center [169, 73] width 89 height 5
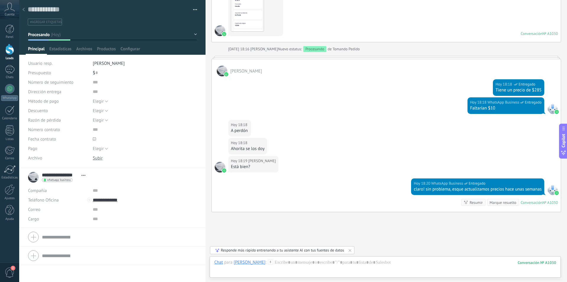
scroll to position [542, 0]
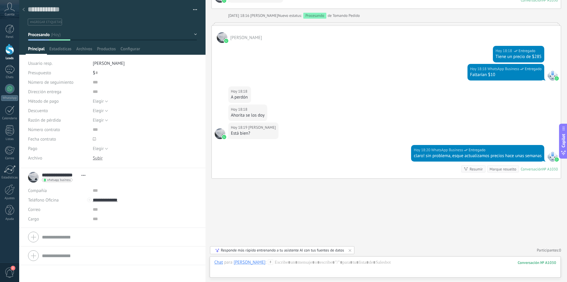
click at [25, 9] on div at bounding box center [24, 10] width 8 height 12
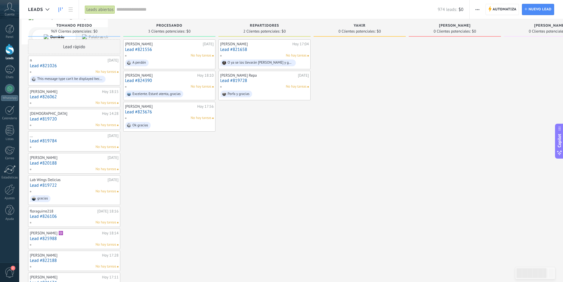
click at [148, 189] on div "Claudia Rodríguez 16.08.2025 Lead #821556 No hay tareas A perdón Mavel Hoy 18:1…" at bounding box center [169, 276] width 92 height 474
click at [11, 2] on div "Cuenta" at bounding box center [9, 9] width 19 height 19
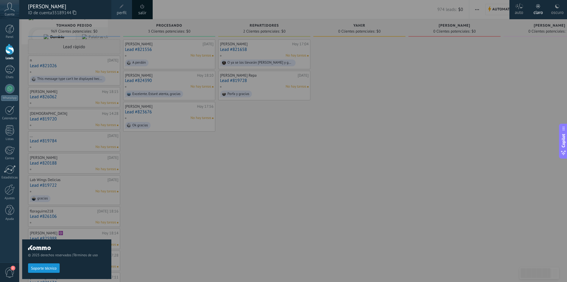
click at [149, 163] on div at bounding box center [302, 141] width 567 height 282
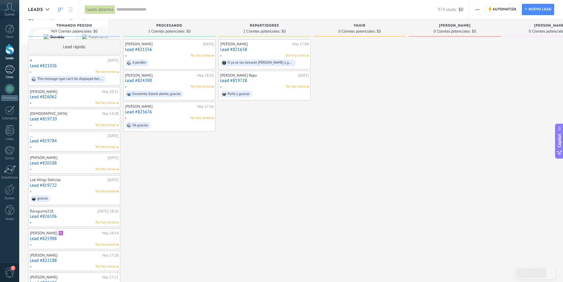
click at [9, 70] on div "1" at bounding box center [9, 69] width 9 height 9
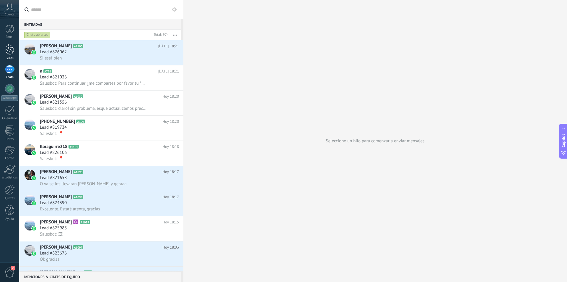
click at [7, 46] on div at bounding box center [9, 49] width 9 height 11
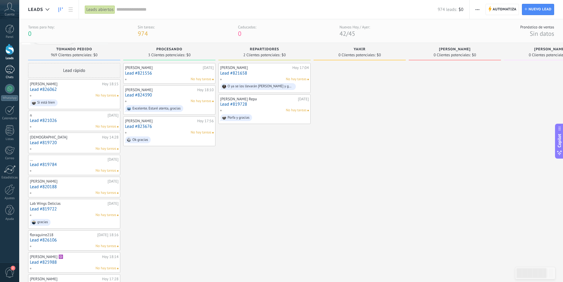
click at [15, 76] on div "Chats" at bounding box center [9, 77] width 17 height 4
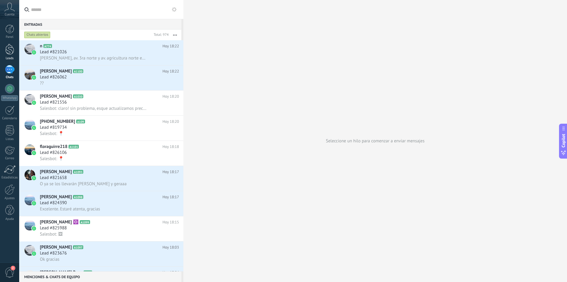
click at [7, 48] on div at bounding box center [9, 49] width 9 height 11
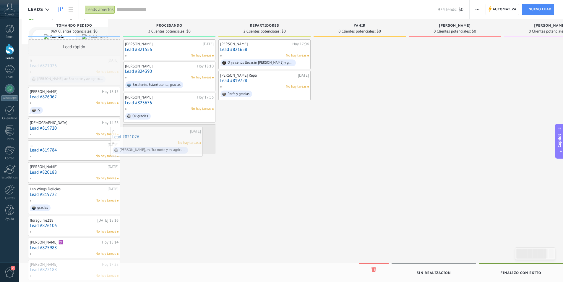
drag, startPoint x: 64, startPoint y: 69, endPoint x: 147, endPoint y: 140, distance: 108.8
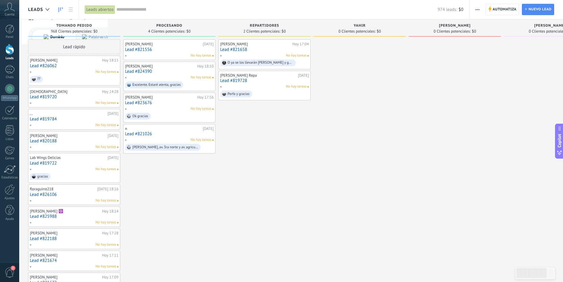
click at [43, 66] on link "Lead #826062" at bounding box center [74, 65] width 89 height 5
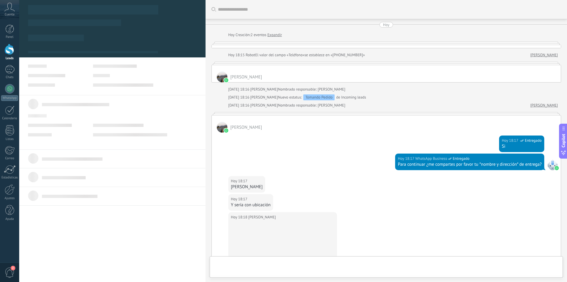
type textarea "**********"
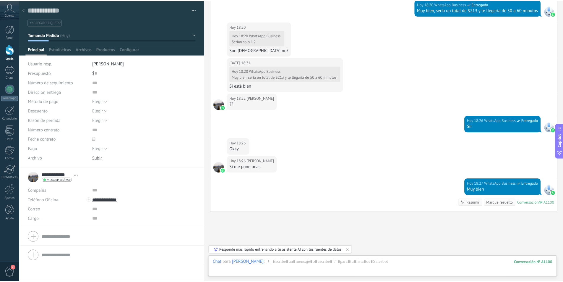
scroll to position [691, 0]
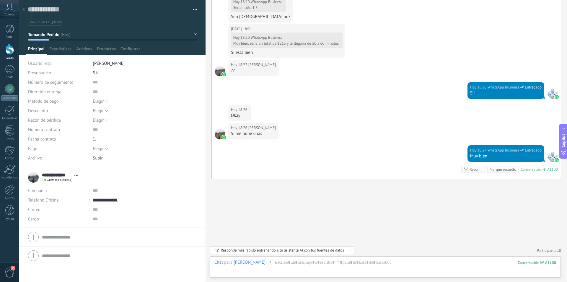
click at [25, 10] on icon at bounding box center [23, 10] width 2 height 4
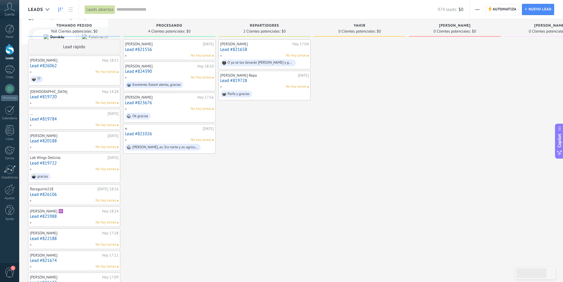
click at [202, 176] on div "Claudia Rodríguez 16.08.2025 Lead #821556 No hay tareas Mavel Hoy 18:10 Lead #8…" at bounding box center [169, 265] width 92 height 452
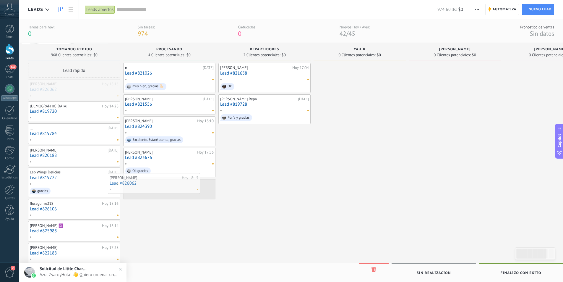
drag, startPoint x: 78, startPoint y: 98, endPoint x: 158, endPoint y: 192, distance: 123.1
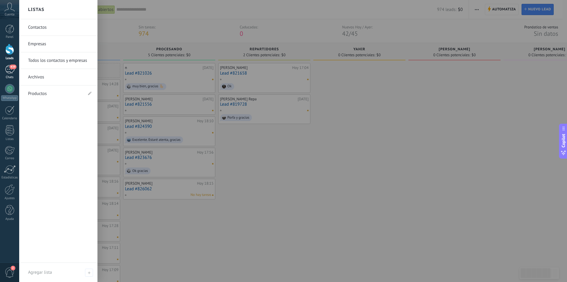
click at [7, 72] on div "439" at bounding box center [9, 69] width 9 height 9
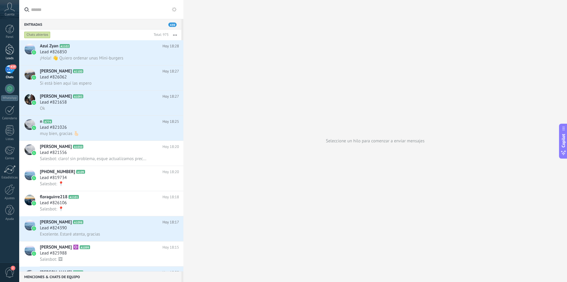
click at [11, 59] on div "Leads" at bounding box center [9, 58] width 17 height 4
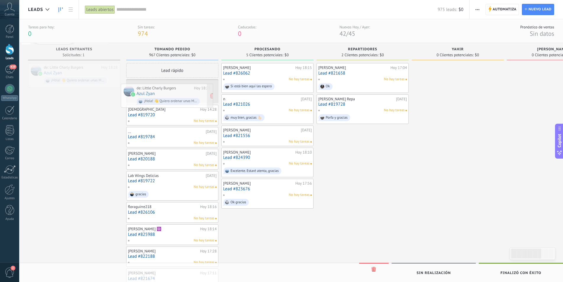
drag, startPoint x: 67, startPoint y: 68, endPoint x: 160, endPoint y: 88, distance: 95.1
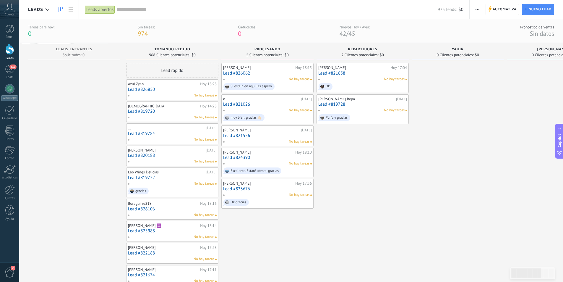
click at [478, 13] on span "button" at bounding box center [477, 9] width 4 height 11
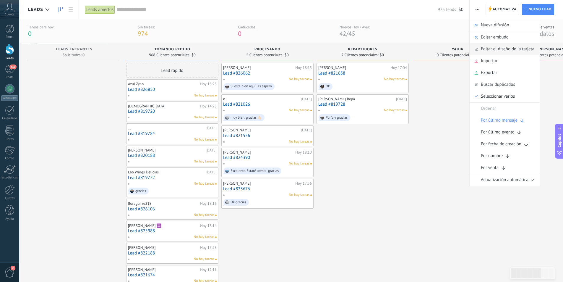
click at [501, 51] on span "Editar el diseño de la tarjeta" at bounding box center [507, 49] width 53 height 12
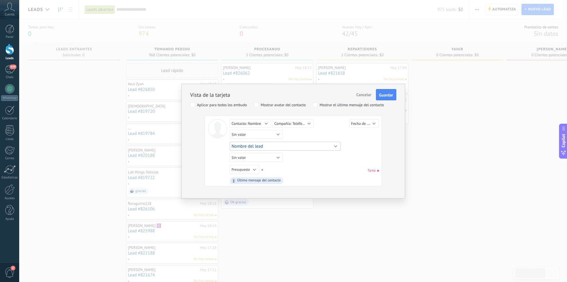
click at [279, 142] on button "Nombre del lead" at bounding box center [285, 146] width 111 height 9
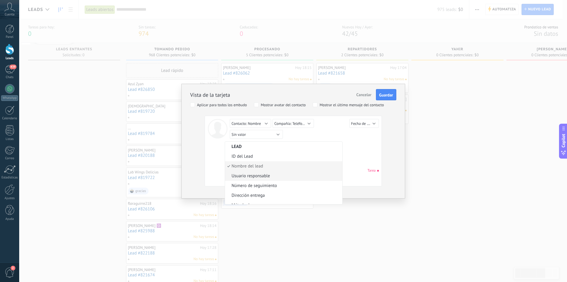
click at [295, 175] on span "Usuario responsable" at bounding box center [283, 176] width 116 height 6
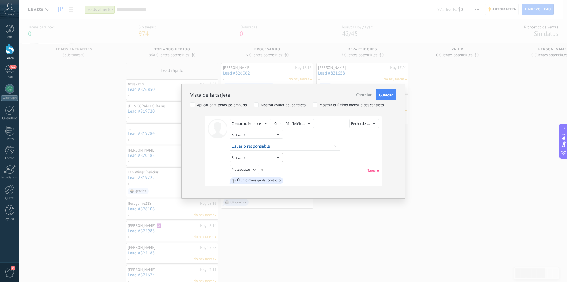
click at [270, 160] on button "Sin valor" at bounding box center [256, 157] width 53 height 9
click at [307, 163] on div "Sin valor Lead ID del Lead Nombre del lead Fecha de Creación Presupuesto Usuari…" at bounding box center [304, 152] width 149 height 66
click at [257, 169] on button "Presupuesto" at bounding box center [245, 169] width 30 height 9
click at [254, 165] on li "Sin valor" at bounding box center [255, 169] width 60 height 9
click at [379, 92] on button "Guardar" at bounding box center [386, 94] width 20 height 11
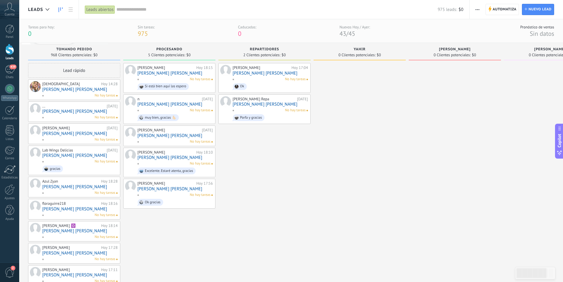
click at [476, 8] on span "button" at bounding box center [477, 9] width 4 height 11
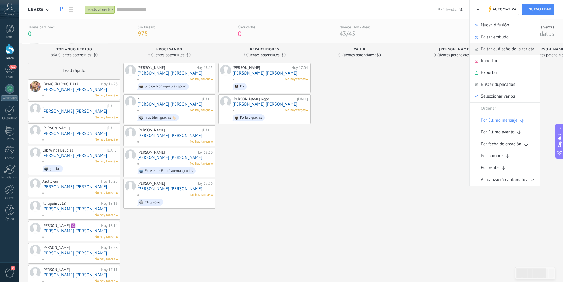
click at [497, 53] on span "Editar el diseño de la tarjeta" at bounding box center [507, 49] width 53 height 12
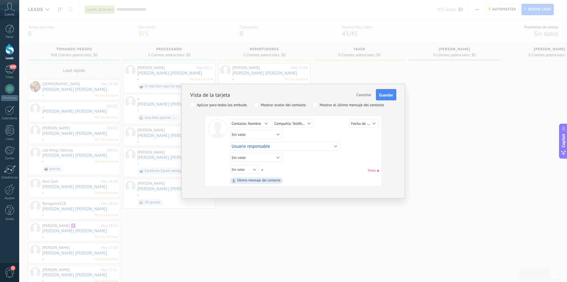
drag, startPoint x: 316, startPoint y: 150, endPoint x: 320, endPoint y: 148, distance: 4.8
click at [319, 150] on div "Lead ID del Lead Nombre del lead Fecha de Creación Presupuesto Usuario responsa…" at bounding box center [305, 145] width 151 height 11
click at [320, 148] on button "Usuario responsable" at bounding box center [285, 146] width 111 height 9
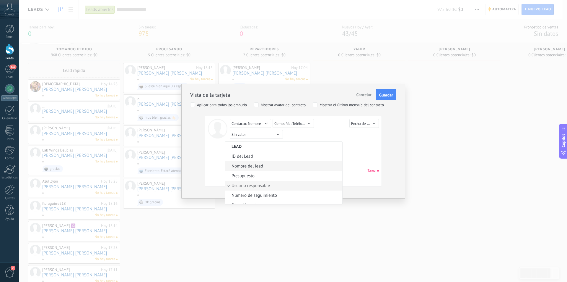
click at [274, 164] on span "Nombre del lead" at bounding box center [283, 166] width 116 height 6
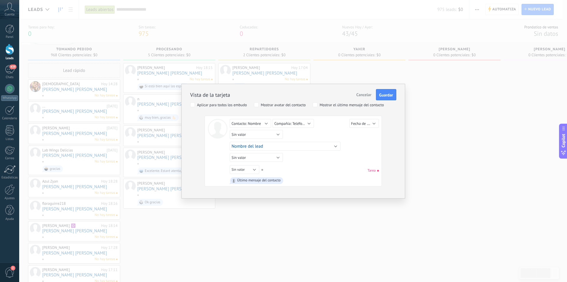
click at [386, 99] on button "Guardar" at bounding box center [386, 94] width 20 height 11
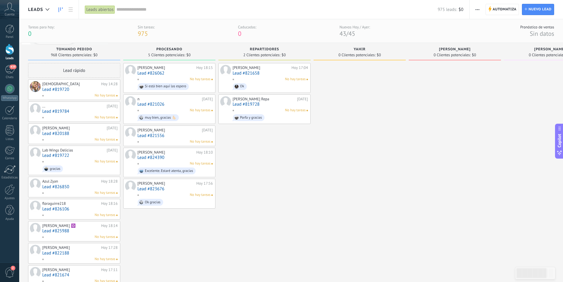
click at [476, 12] on span "button" at bounding box center [477, 9] width 4 height 11
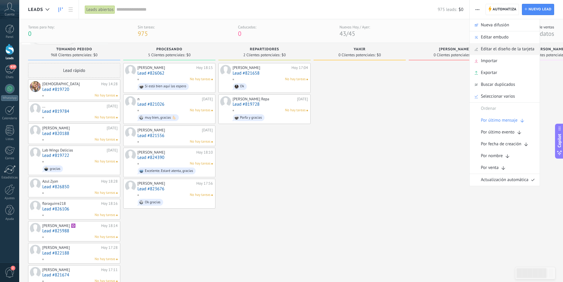
click at [495, 52] on span "Editar el diseño de la tarjeta" at bounding box center [507, 49] width 53 height 12
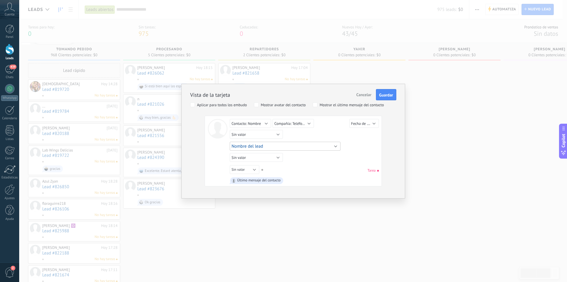
click at [258, 147] on span "Nombre del lead" at bounding box center [248, 146] width 32 height 6
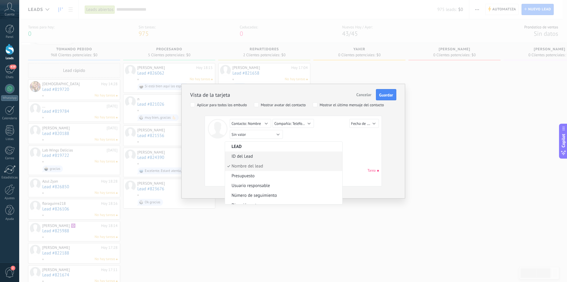
click at [254, 156] on span "ID del Lead" at bounding box center [283, 156] width 116 height 6
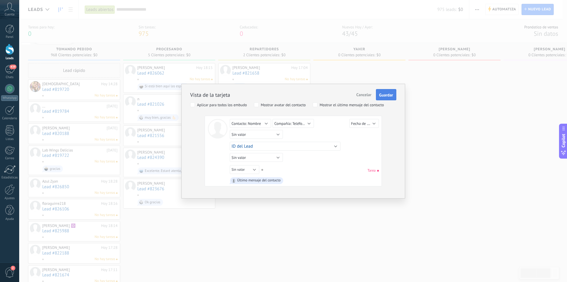
click at [383, 95] on span "Guardar" at bounding box center [386, 95] width 14 height 4
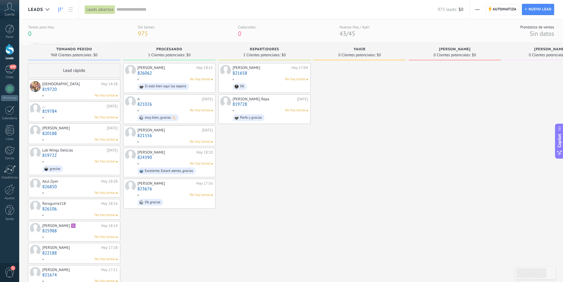
click at [478, 8] on span "button" at bounding box center [477, 9] width 4 height 11
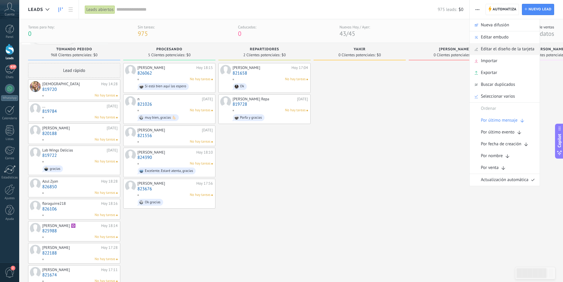
click at [495, 44] on span "Editar el diseño de la tarjeta" at bounding box center [507, 49] width 53 height 12
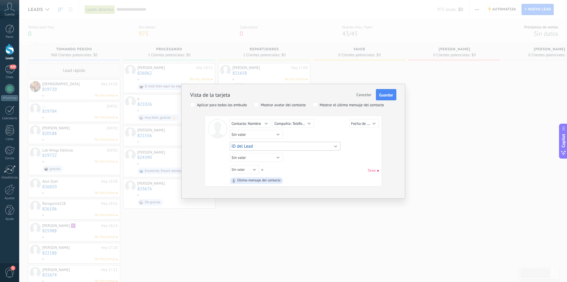
click at [290, 144] on button "ID del Lead" at bounding box center [285, 146] width 111 height 9
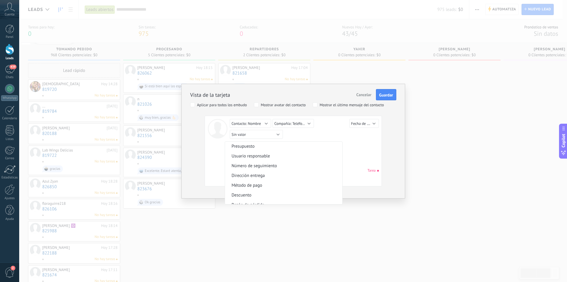
scroll to position [59, 0]
click at [305, 126] on button "Compañía: Teléfono" at bounding box center [293, 123] width 41 height 9
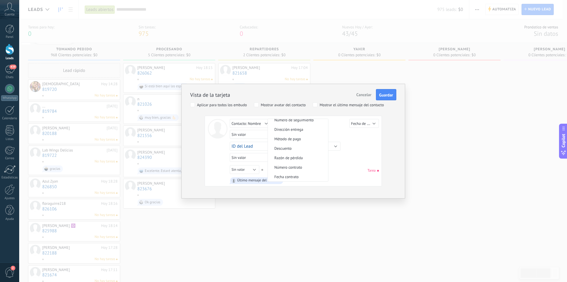
scroll to position [0, 0]
click at [299, 123] on span "Sin valor" at bounding box center [297, 123] width 59 height 5
click at [361, 123] on span "Fecha de Creación" at bounding box center [366, 124] width 30 height 6
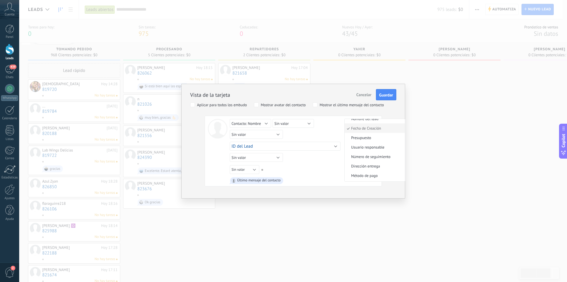
scroll to position [32, 0]
click at [382, 96] on span "Guardar" at bounding box center [386, 95] width 14 height 4
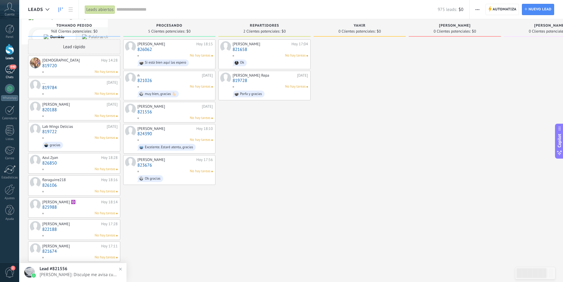
click at [7, 68] on div "440" at bounding box center [9, 69] width 9 height 9
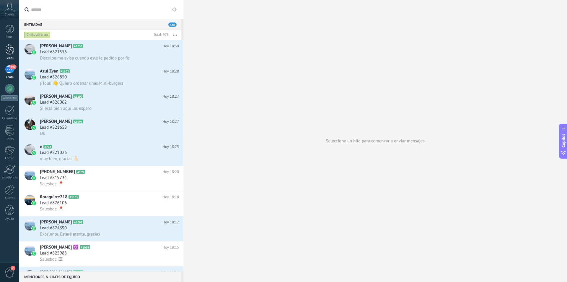
click at [2, 51] on link "Leads" at bounding box center [9, 52] width 19 height 17
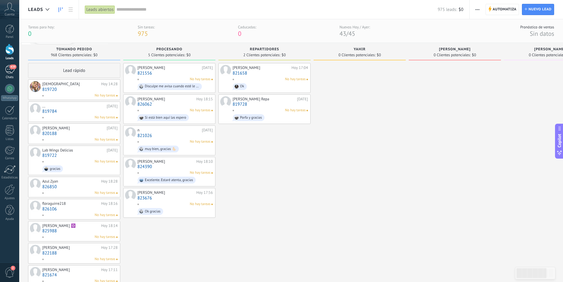
click at [7, 68] on div "439" at bounding box center [9, 69] width 9 height 9
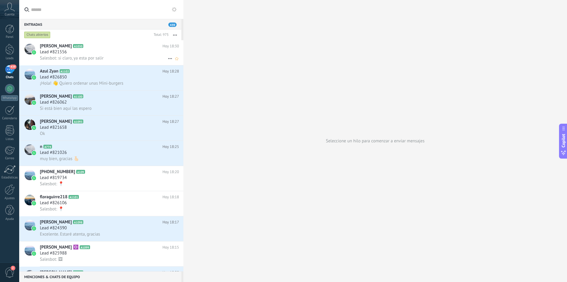
click at [80, 57] on span "Salesbot: si claro, ya esta por salir" at bounding box center [72, 58] width 64 height 6
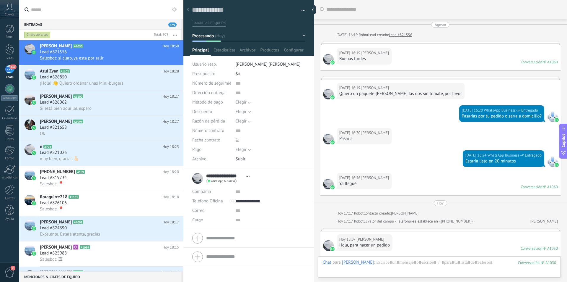
scroll to position [9, 0]
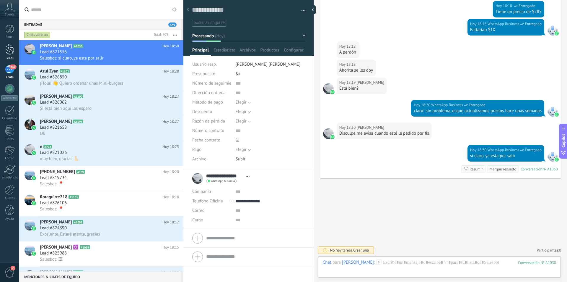
click at [6, 51] on div at bounding box center [9, 49] width 9 height 11
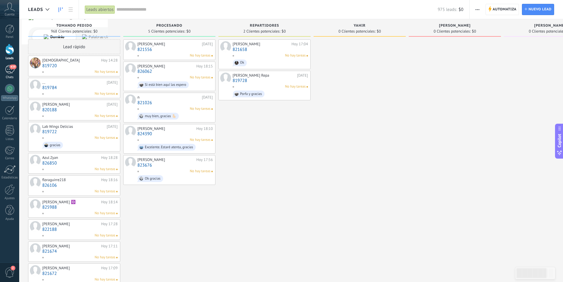
click at [10, 70] on div "439" at bounding box center [9, 69] width 9 height 9
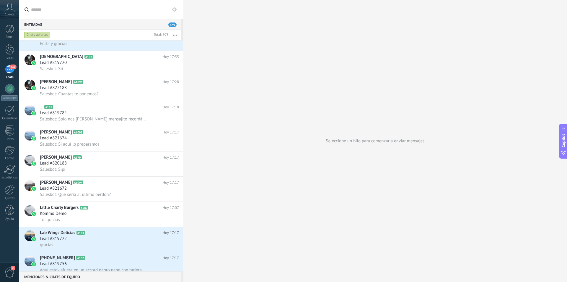
scroll to position [266, 0]
click at [74, 166] on div "Salesbot: Sipi" at bounding box center [109, 169] width 139 height 6
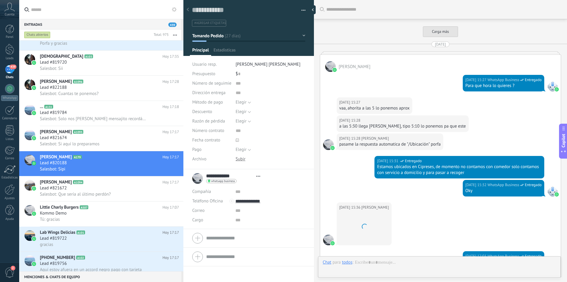
type textarea "**********"
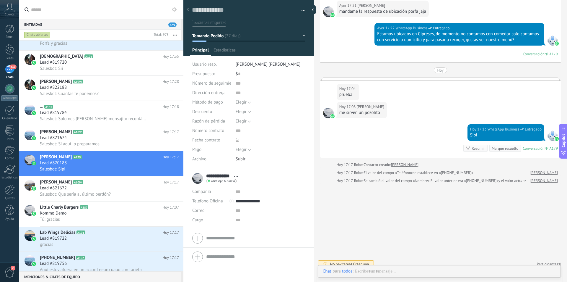
scroll to position [9, 0]
click at [408, 271] on div at bounding box center [439, 277] width 233 height 18
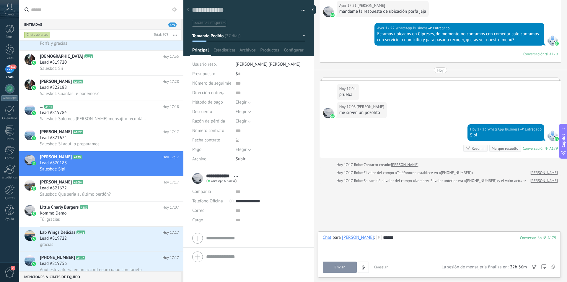
click at [348, 268] on button "Enviar" at bounding box center [340, 266] width 34 height 11
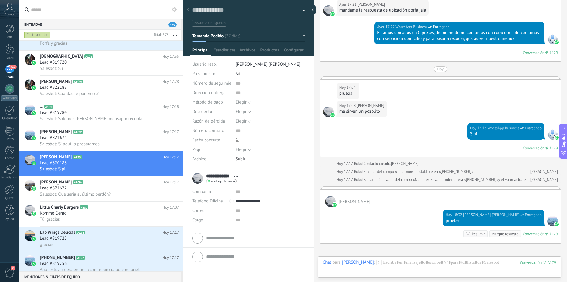
click at [14, 68] on span "439" at bounding box center [12, 66] width 7 height 5
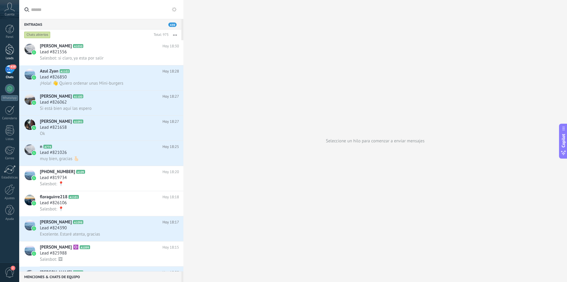
click at [7, 53] on div at bounding box center [9, 49] width 9 height 11
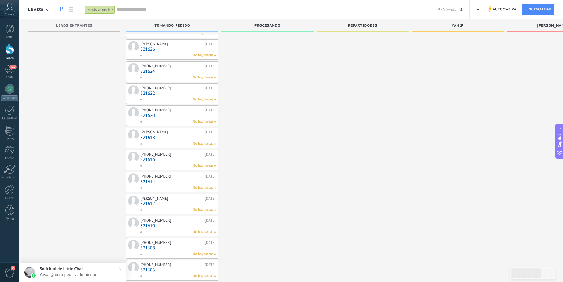
scroll to position [562, 0]
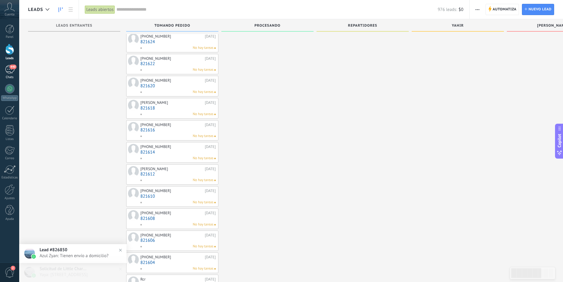
click at [7, 66] on div "440" at bounding box center [9, 69] width 9 height 9
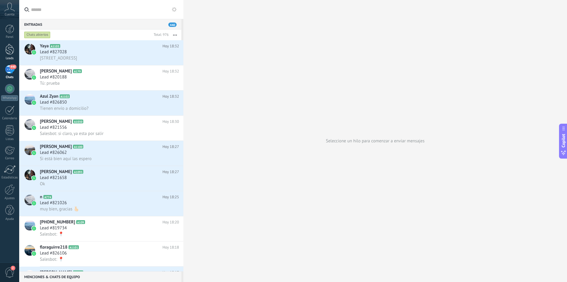
click at [10, 54] on div at bounding box center [9, 49] width 9 height 11
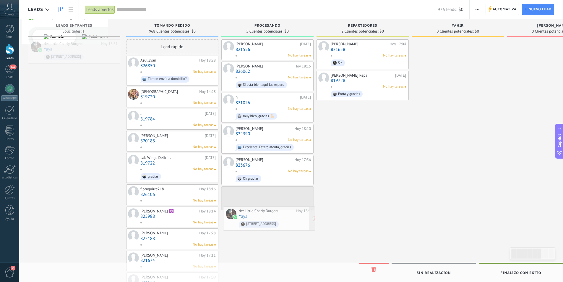
drag, startPoint x: 61, startPoint y: 51, endPoint x: 256, endPoint y: 218, distance: 256.7
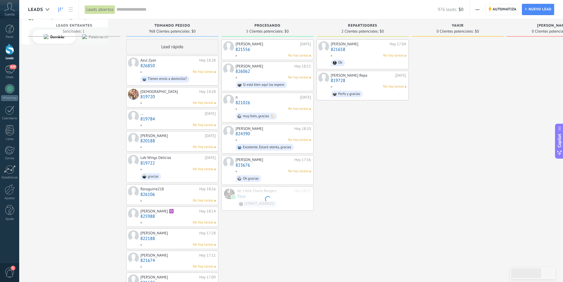
click at [266, 248] on div "Claudia Rodríguez 16.08.2025 821556 No hay tareas Ethan Gandara Hoy 18:15 82606…" at bounding box center [267, 276] width 92 height 474
click at [246, 202] on div "No hay tareas" at bounding box center [271, 202] width 73 height 5
click at [242, 196] on link "827028" at bounding box center [273, 196] width 75 height 5
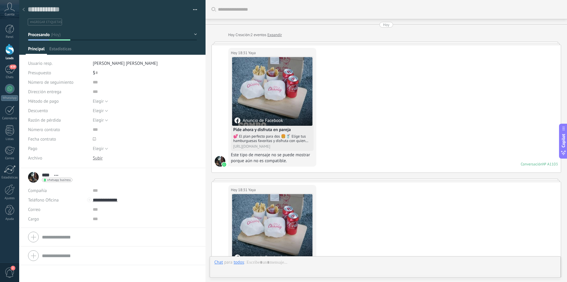
scroll to position [327, 0]
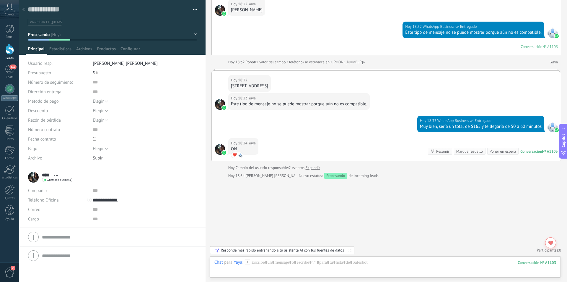
click at [23, 9] on icon at bounding box center [23, 10] width 2 height 4
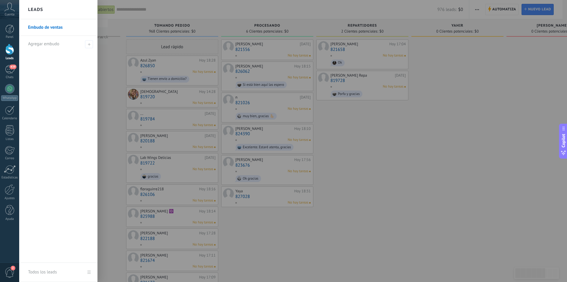
click at [346, 215] on div at bounding box center [302, 141] width 567 height 282
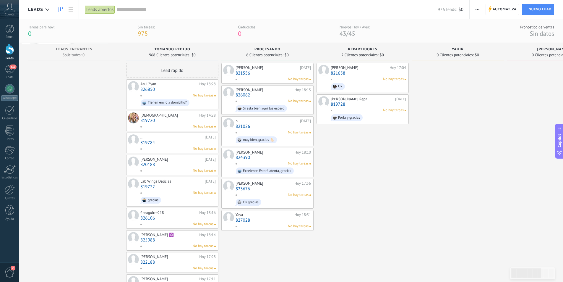
click at [147, 89] on link "826850" at bounding box center [177, 89] width 75 height 5
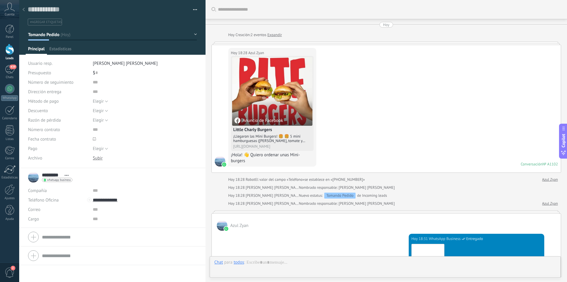
scroll to position [212, 0]
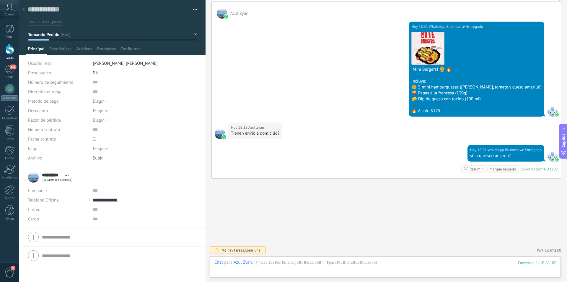
click at [22, 10] on icon at bounding box center [23, 10] width 2 height 4
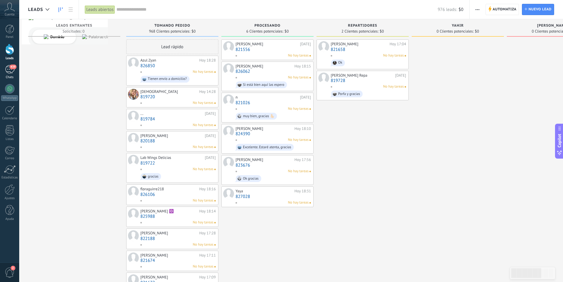
click at [9, 68] on div "439" at bounding box center [9, 69] width 9 height 9
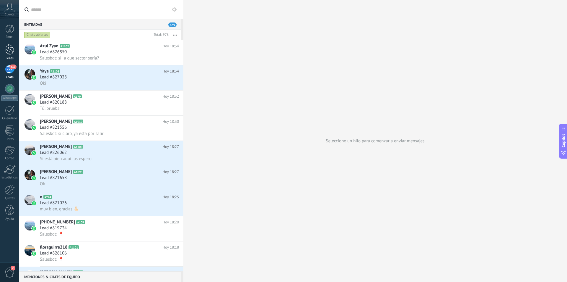
click at [9, 52] on div at bounding box center [9, 49] width 9 height 11
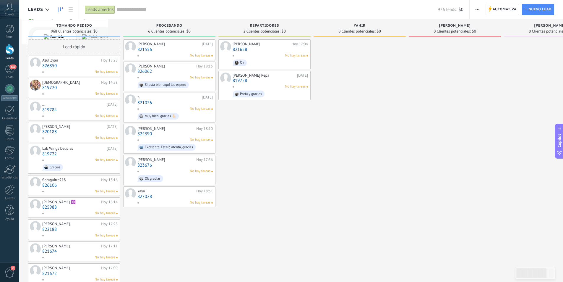
click at [475, 9] on button "button" at bounding box center [477, 9] width 9 height 11
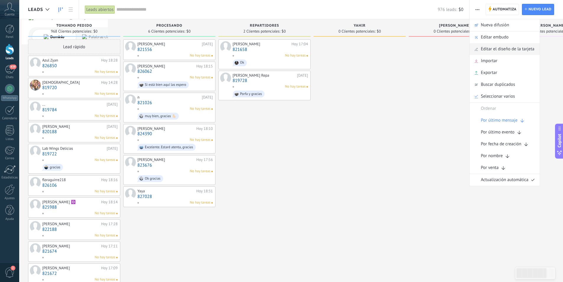
click at [493, 50] on span "Editar el diseño de la tarjeta" at bounding box center [507, 49] width 53 height 12
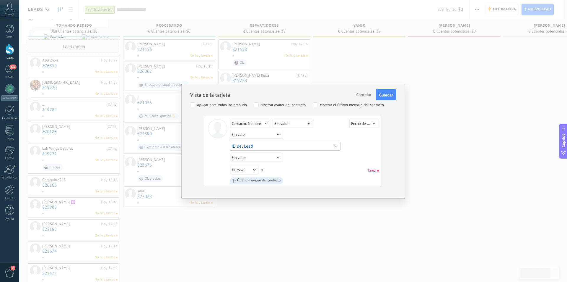
click at [292, 149] on button "ID del Lead" at bounding box center [285, 146] width 111 height 9
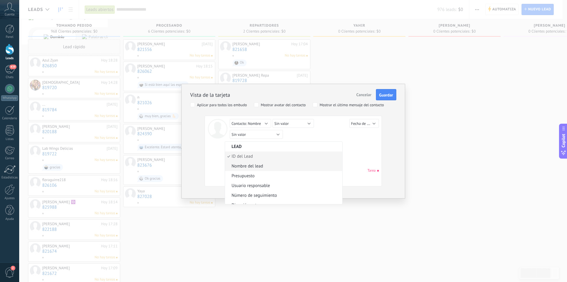
click at [291, 163] on span "Nombre del lead" at bounding box center [283, 166] width 116 height 6
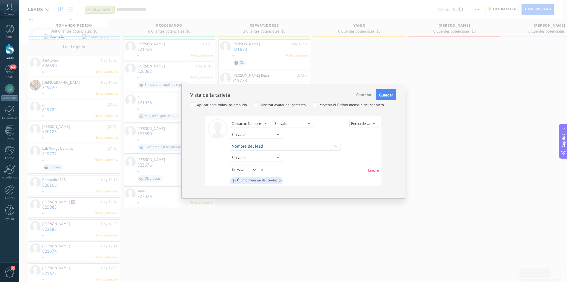
click at [388, 87] on div "Vista de la tarjeta Cancelar Guardar" at bounding box center [293, 91] width 206 height 18
click at [387, 95] on span "Guardar" at bounding box center [386, 95] width 14 height 4
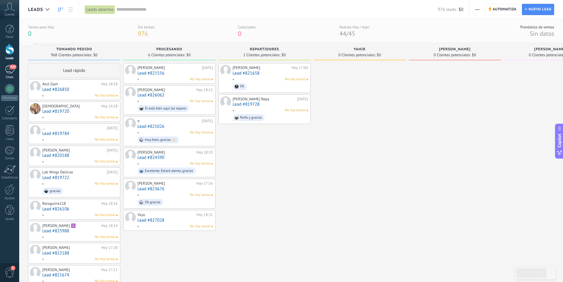
click at [7, 68] on div "439" at bounding box center [9, 69] width 9 height 9
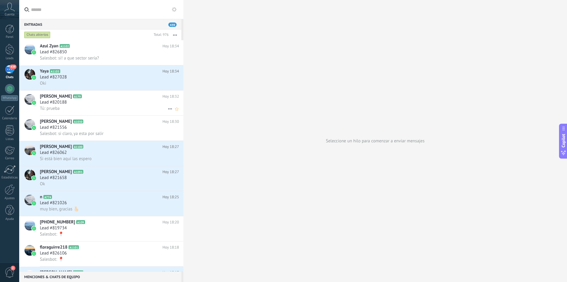
click at [71, 105] on div "Lead #820188" at bounding box center [109, 102] width 139 height 6
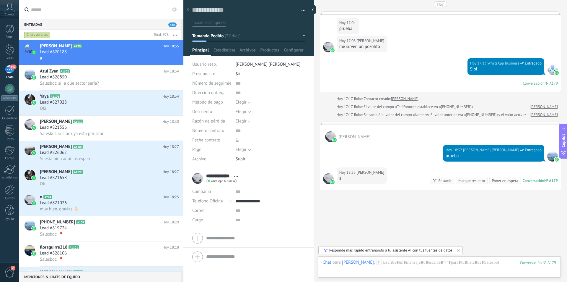
scroll to position [1929, 0]
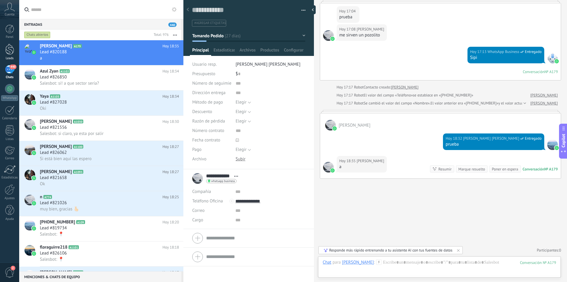
click at [12, 54] on div at bounding box center [9, 49] width 9 height 11
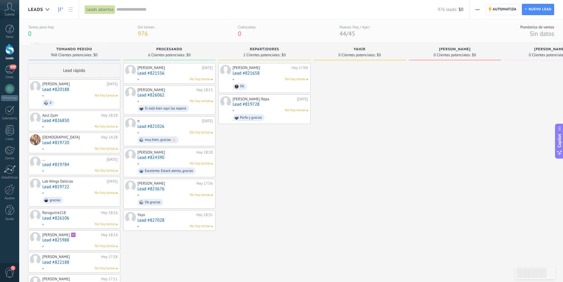
click at [58, 89] on link "Lead #820188" at bounding box center [79, 89] width 75 height 5
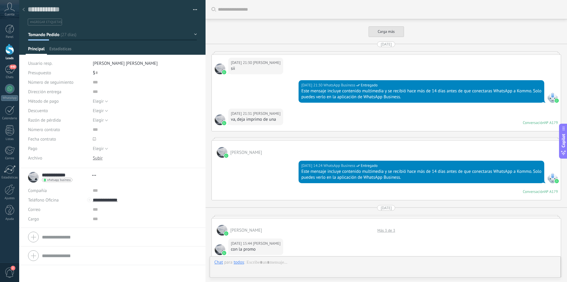
type textarea "**********"
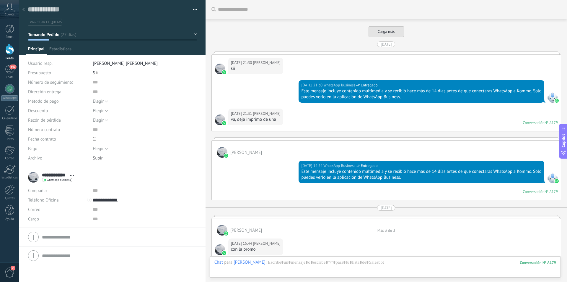
scroll to position [3072, 0]
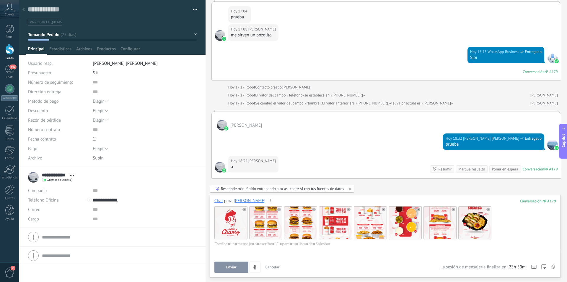
click at [231, 269] on span "Enviar" at bounding box center [231, 267] width 10 height 4
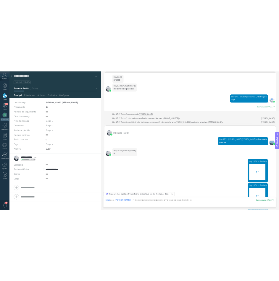
scroll to position [3480, 0]
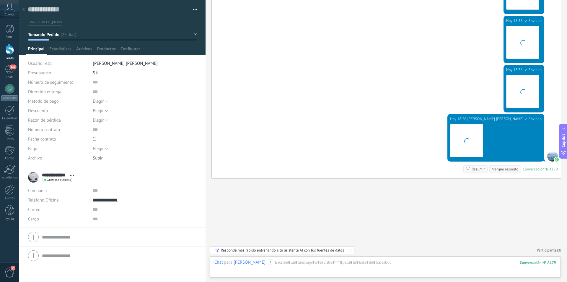
click at [23, 8] on icon at bounding box center [23, 10] width 2 height 4
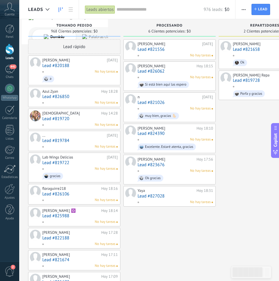
type textarea "**********"
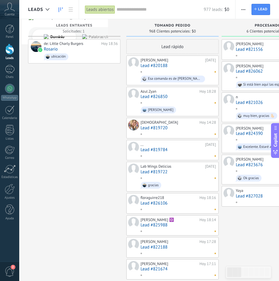
drag, startPoint x: 95, startPoint y: 132, endPoint x: 99, endPoint y: 169, distance: 37.8
click at [99, 169] on div "de: Little [PERSON_NAME] Burgers [DATE] 18:36 [GEOGRAPHIC_DATA] ubicación" at bounding box center [74, 280] width 92 height 483
click at [15, 73] on link "Chats" at bounding box center [9, 72] width 19 height 14
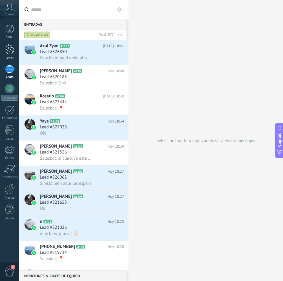
click at [9, 56] on link "Leads" at bounding box center [9, 52] width 19 height 17
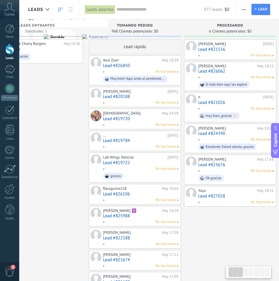
scroll to position [0, 52]
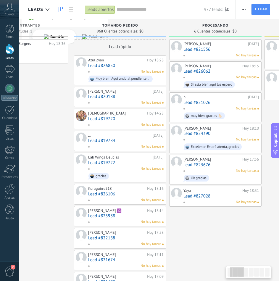
drag, startPoint x: 98, startPoint y: 143, endPoint x: 45, endPoint y: 157, distance: 54.1
click at [45, 157] on div "de: Little [PERSON_NAME] Burgers [DATE] 18:36 Rosario ubicación" at bounding box center [22, 276] width 92 height 474
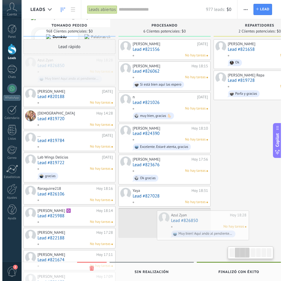
scroll to position [0, 113]
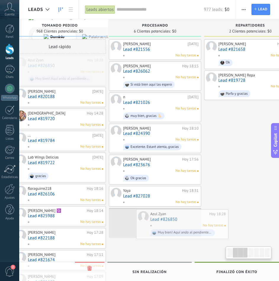
drag, startPoint x: 94, startPoint y: 59, endPoint x: 156, endPoint y: 213, distance: 166.0
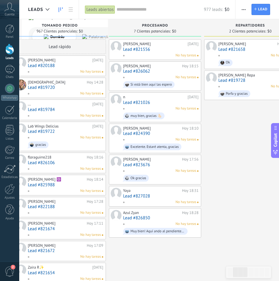
click at [145, 218] on link "Lead #826850" at bounding box center [160, 218] width 75 height 5
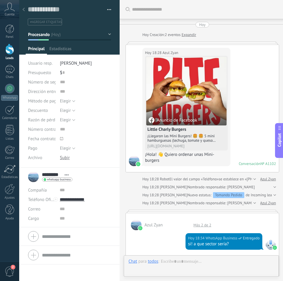
scroll to position [315, 0]
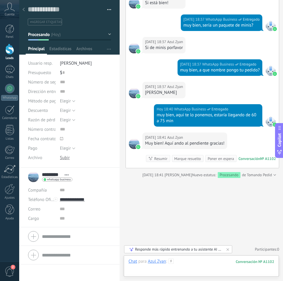
click at [198, 260] on div at bounding box center [202, 268] width 146 height 18
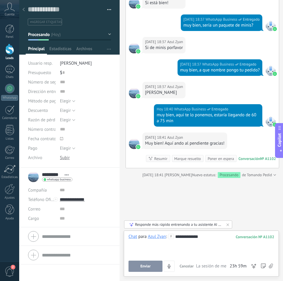
click at [150, 271] on button "Enviar" at bounding box center [146, 266] width 34 height 11
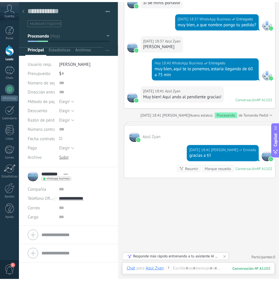
scroll to position [363, 0]
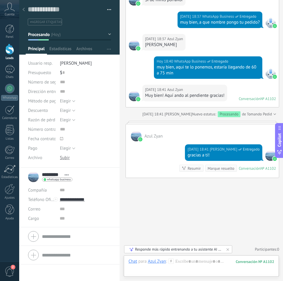
click at [10, 53] on div at bounding box center [9, 49] width 9 height 11
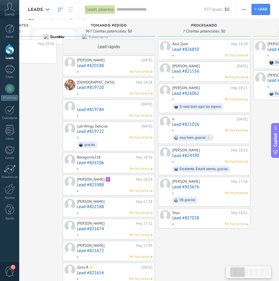
drag, startPoint x: 83, startPoint y: 171, endPoint x: 23, endPoint y: 168, distance: 60.1
click at [21, 169] on div "de: Little [PERSON_NAME] Burgers [DATE] 18:36 Rosario ubicación" at bounding box center [11, 271] width 92 height 465
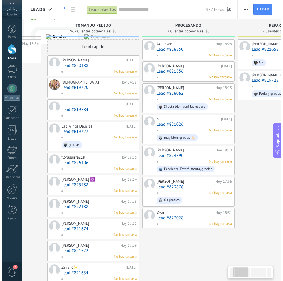
scroll to position [0, 82]
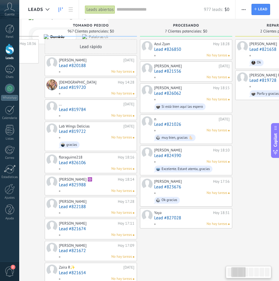
drag, startPoint x: 44, startPoint y: 158, endPoint x: 25, endPoint y: 167, distance: 20.5
click at [178, 92] on link "Lead #826062" at bounding box center [191, 93] width 75 height 5
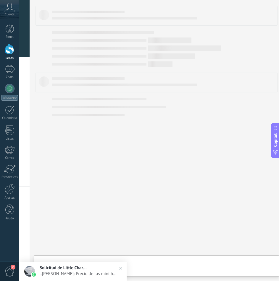
type textarea "**********"
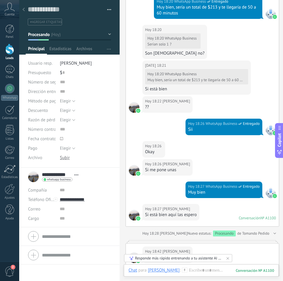
scroll to position [483, 0]
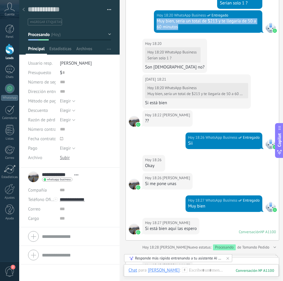
drag, startPoint x: 179, startPoint y: 25, endPoint x: 156, endPoint y: 23, distance: 22.9
click at [157, 23] on div "Muy bien, sería un total de $213 y te llegaría de 50 a 60 minutos" at bounding box center [208, 24] width 103 height 12
copy div "Muy bien, sería un total de $213 y te llegaría de 50 a 60 minutos"
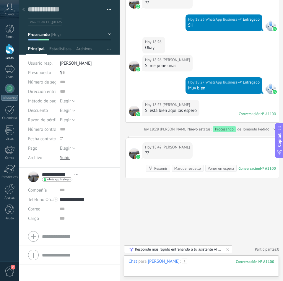
click at [211, 266] on div at bounding box center [202, 268] width 146 height 18
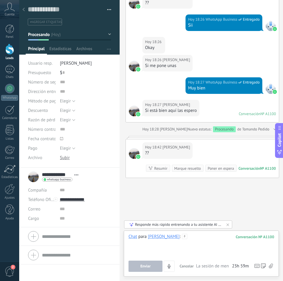
click at [205, 237] on div at bounding box center [202, 245] width 146 height 22
click at [144, 268] on span "Enviar" at bounding box center [145, 266] width 10 height 4
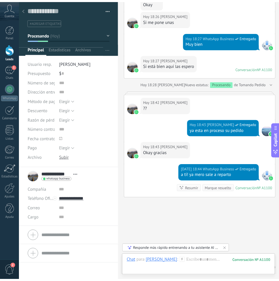
scroll to position [667, 0]
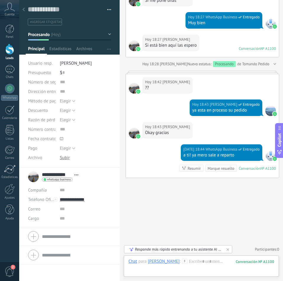
click at [8, 51] on div at bounding box center [9, 49] width 9 height 11
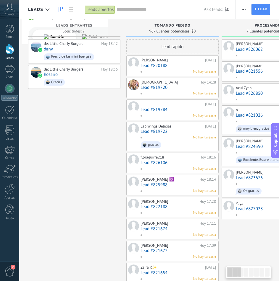
drag, startPoint x: 87, startPoint y: 152, endPoint x: 91, endPoint y: 145, distance: 8.5
click at [91, 145] on div "de: Little [PERSON_NAME] Burgers [DATE] 18:42 [PERSON_NAME] de las mini buergee…" at bounding box center [74, 271] width 92 height 465
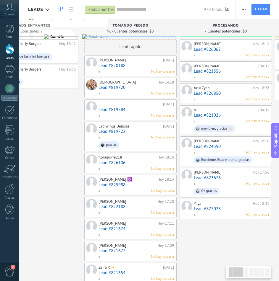
drag, startPoint x: 74, startPoint y: 184, endPoint x: 32, endPoint y: 166, distance: 45.5
click at [32, 166] on div "de: Little [PERSON_NAME] Burgers [DATE] 18:42 [PERSON_NAME] de las mini buergee…" at bounding box center [32, 271] width 92 height 465
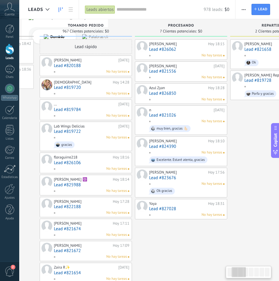
drag, startPoint x: 64, startPoint y: 165, endPoint x: 45, endPoint y: 178, distance: 23.3
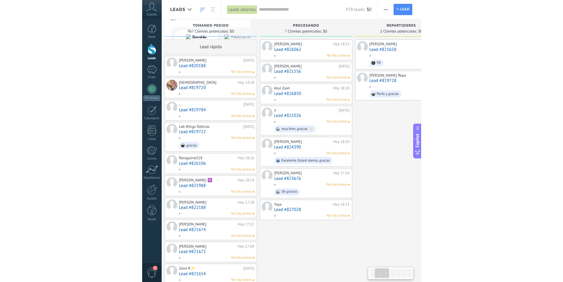
scroll to position [0, 105]
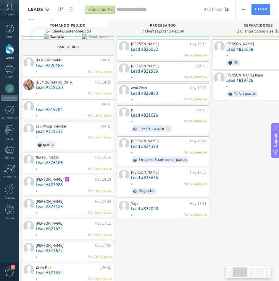
drag, startPoint x: 186, startPoint y: 243, endPoint x: 168, endPoint y: 237, distance: 19.5
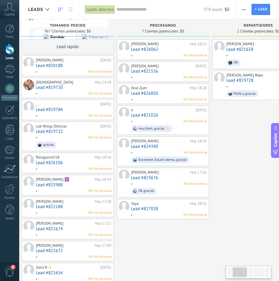
click at [168, 237] on div "[PERSON_NAME][DATE] 18:15 Lead #826062 No hay tareas [PERSON_NAME] [DATE] Lead …" at bounding box center [163, 271] width 92 height 465
type textarea "**********"
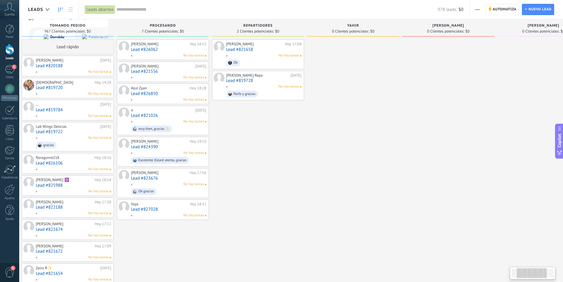
scroll to position [6, 0]
click at [278, 177] on div at bounding box center [353, 271] width 92 height 465
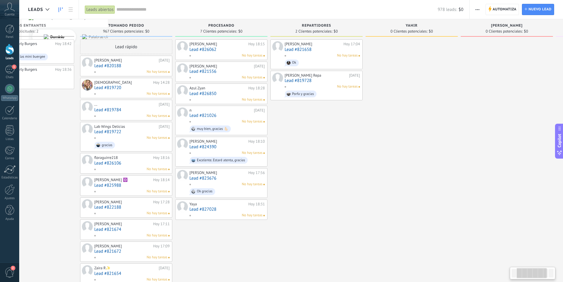
scroll to position [0, 39]
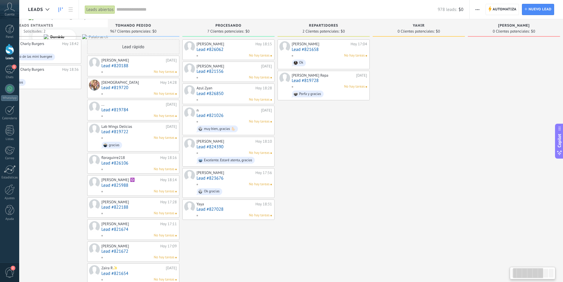
drag, startPoint x: 258, startPoint y: 198, endPoint x: 324, endPoint y: 181, distance: 67.7
click at [278, 181] on div "[PERSON_NAME][DATE] 17:04 Lead #821658 No hay tareas Ok [PERSON_NAME] Repa [DAT…" at bounding box center [323, 271] width 92 height 465
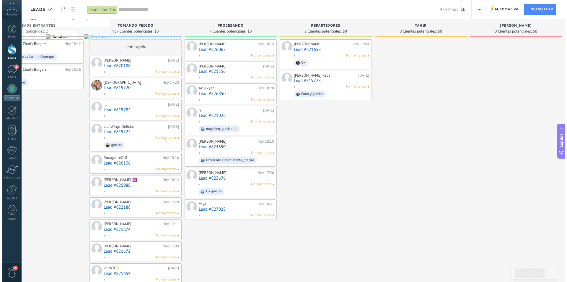
scroll to position [0, 0]
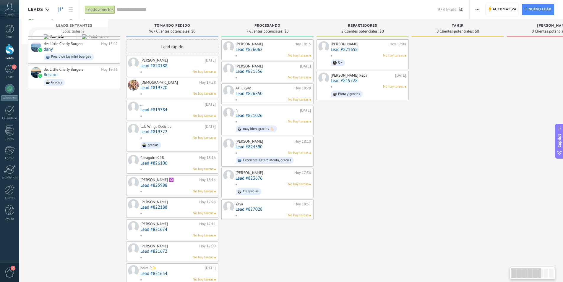
drag, startPoint x: 39, startPoint y: 190, endPoint x: 177, endPoint y: 186, distance: 137.8
click at [177, 186] on div "Leads Entrantes Solicitudes: 2 0 0 0 2 0 0 0 2 de: Little [PERSON_NAME] Burgers…" at bounding box center [413, 261] width 770 height 485
click at [278, 11] on button "button" at bounding box center [477, 9] width 9 height 11
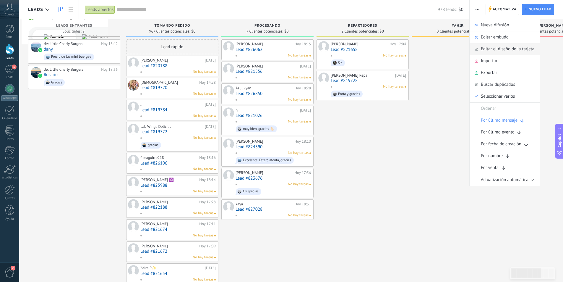
click at [278, 45] on span "Editar el diseño de la tarjeta" at bounding box center [507, 49] width 53 height 12
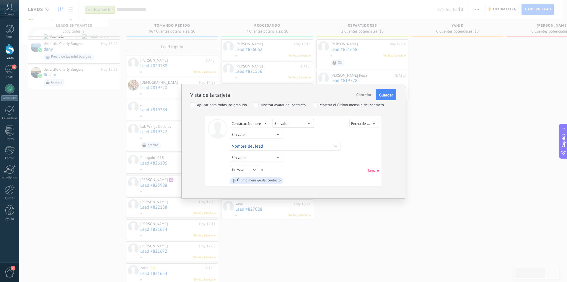
click at [278, 122] on span "Sin valor" at bounding box center [282, 123] width 14 height 5
click at [278, 125] on span "Fecha de Creación" at bounding box center [366, 124] width 30 height 6
click at [278, 124] on span "Sin valor" at bounding box center [374, 123] width 59 height 5
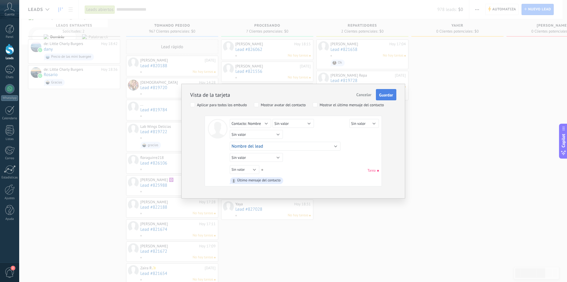
click at [278, 95] on span "Guardar" at bounding box center [386, 95] width 14 height 4
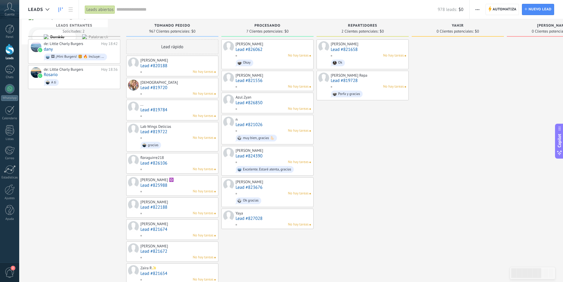
click at [278, 11] on span "button" at bounding box center [477, 9] width 4 height 11
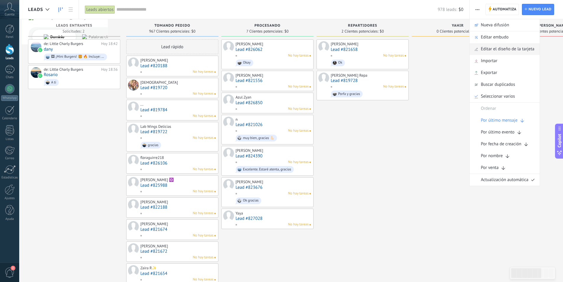
click at [278, 48] on span "Editar el diseño de la tarjeta" at bounding box center [507, 49] width 53 height 12
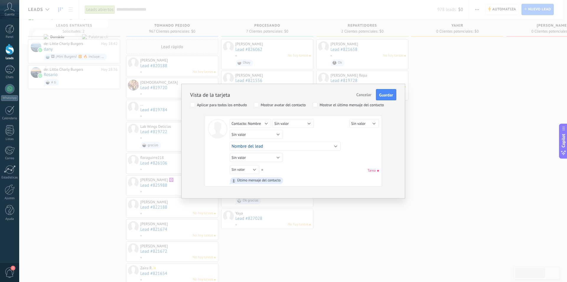
click at [278, 169] on span "Tarea" at bounding box center [373, 170] width 11 height 4
click at [256, 169] on button "Sin valor" at bounding box center [245, 169] width 30 height 9
click at [269, 191] on span "Contacto: Teléfono" at bounding box center [254, 193] width 59 height 4
click at [278, 95] on span "Guardar" at bounding box center [386, 95] width 14 height 4
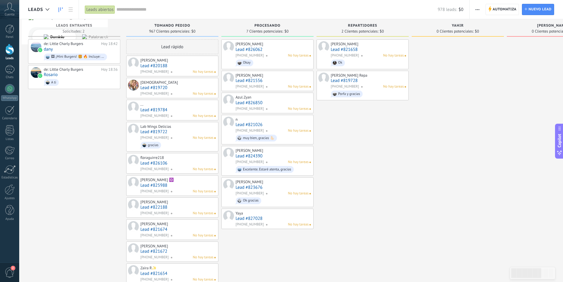
click at [278, 12] on span "button" at bounding box center [477, 9] width 4 height 11
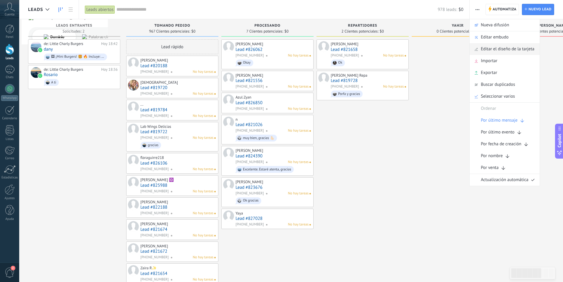
click at [278, 46] on span "Editar el diseño de la tarjeta" at bounding box center [507, 49] width 53 height 12
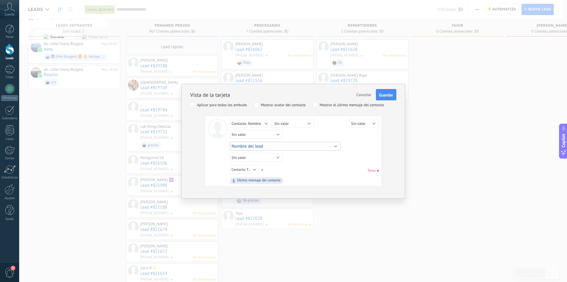
click at [269, 145] on button "Nombre del lead" at bounding box center [285, 146] width 111 height 9
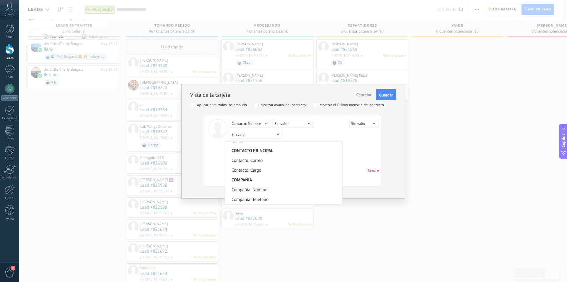
scroll to position [269, 0]
click at [278, 173] on li "Compañía: Teléfono" at bounding box center [283, 170] width 117 height 10
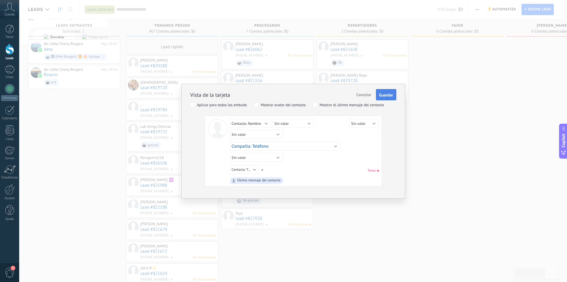
click at [278, 96] on span "Guardar" at bounding box center [386, 95] width 14 height 4
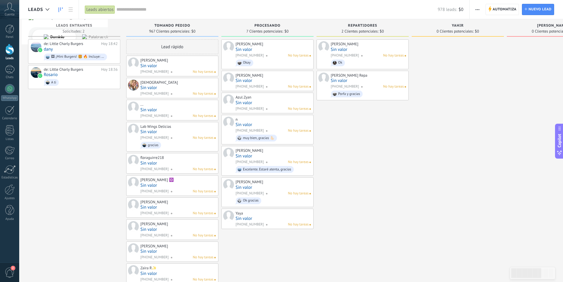
click at [278, 12] on span "button" at bounding box center [477, 9] width 4 height 11
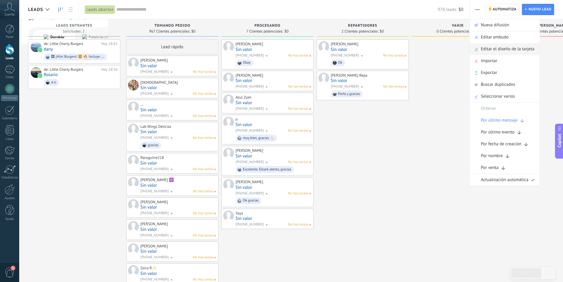
click at [278, 46] on span "Editar el diseño de la tarjeta" at bounding box center [507, 49] width 53 height 12
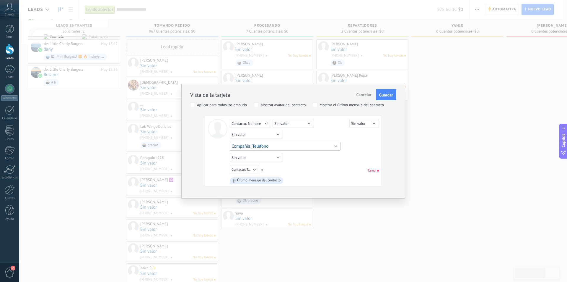
click at [278, 147] on button "Compañía: Teléfono" at bounding box center [285, 146] width 111 height 9
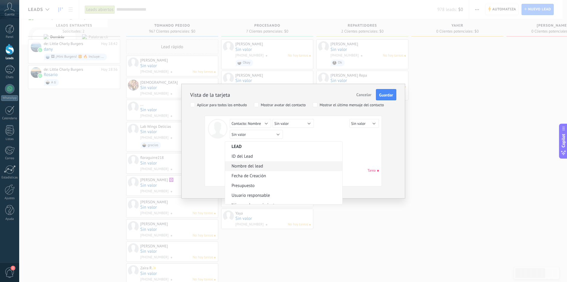
click at [278, 163] on span "Nombre del lead" at bounding box center [283, 166] width 116 height 6
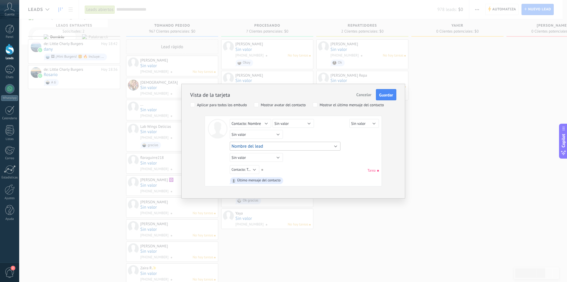
click at [278, 144] on button "Nombre del lead" at bounding box center [285, 146] width 111 height 9
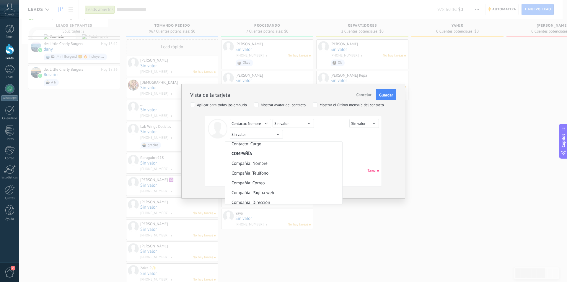
scroll to position [269, 0]
click at [278, 159] on span "Compañía: Nombre" at bounding box center [283, 160] width 116 height 6
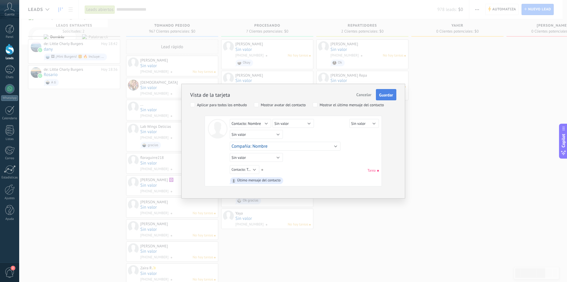
click at [278, 94] on span "Guardar" at bounding box center [386, 95] width 14 height 4
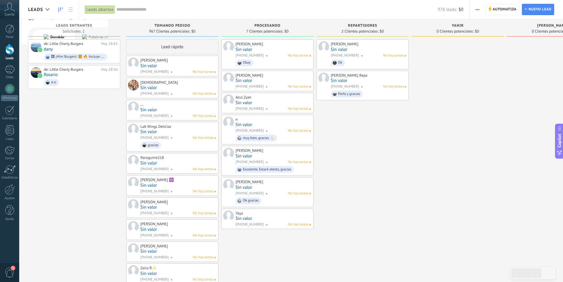
click at [278, 7] on span "button" at bounding box center [477, 9] width 4 height 11
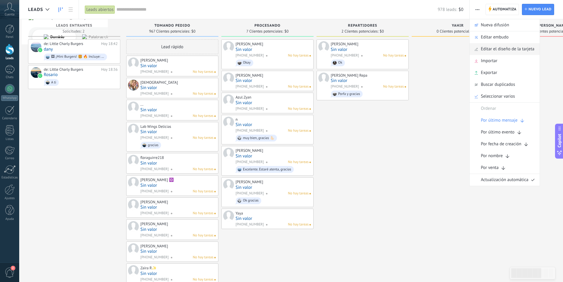
click at [278, 46] on span "Editar el diseño de la tarjeta" at bounding box center [507, 49] width 53 height 12
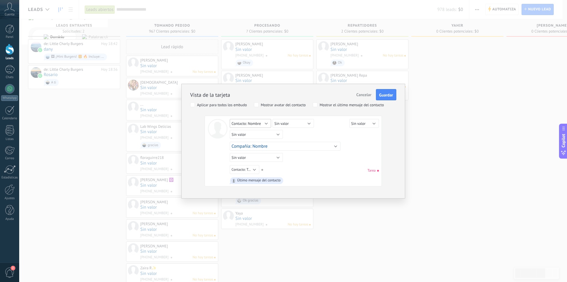
click at [264, 124] on button "Contacto: Nombre" at bounding box center [250, 123] width 41 height 9
click at [278, 134] on div "Sin valor Lead ID del Lead Nombre del lead Fecha de Creación Presupuesto Usuari…" at bounding box center [305, 135] width 151 height 11
click at [278, 125] on button "Sin valor" at bounding box center [293, 123] width 41 height 9
click at [278, 145] on div "Lead ID del Lead Nombre del lead Fecha de Creación Presupuesto Usuario responsa…" at bounding box center [305, 145] width 151 height 11
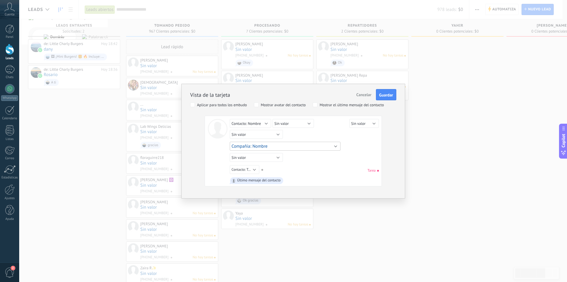
click at [278, 143] on button "Compañía: Nombre" at bounding box center [285, 146] width 111 height 9
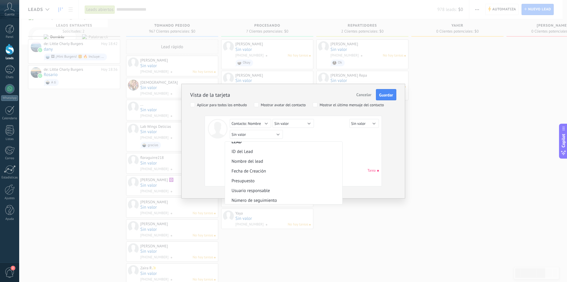
scroll to position [0, 0]
click at [278, 168] on span "Nombre del lead" at bounding box center [283, 166] width 116 height 6
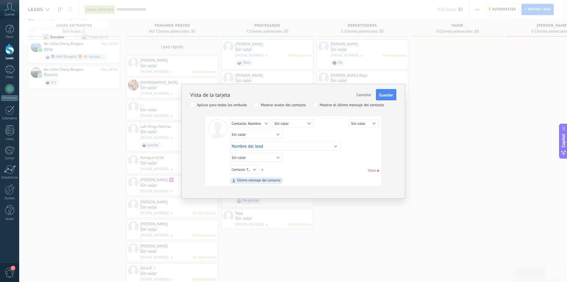
click at [232, 105] on div "Aplicar para todos los embudo" at bounding box center [222, 105] width 50 height 4
click at [248, 169] on span "Contacto: Teléfono" at bounding box center [246, 169] width 28 height 4
click at [263, 153] on button "Sin valor" at bounding box center [256, 157] width 53 height 9
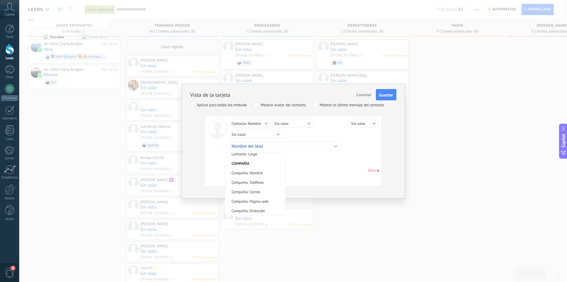
click at [278, 157] on div "Sin valor Lead ID del Lead Nombre del lead Fecha de Creación Presupuesto Usuari…" at bounding box center [304, 152] width 149 height 66
click at [256, 170] on span "Contacto: Teléfono" at bounding box center [246, 169] width 28 height 4
click at [278, 168] on div "Sin valor Lead ID del Lead Nombre del lead Fecha de Creación Presupuesto Usuari…" at bounding box center [304, 170] width 149 height 11
click at [277, 154] on button "Sin valor" at bounding box center [256, 157] width 53 height 9
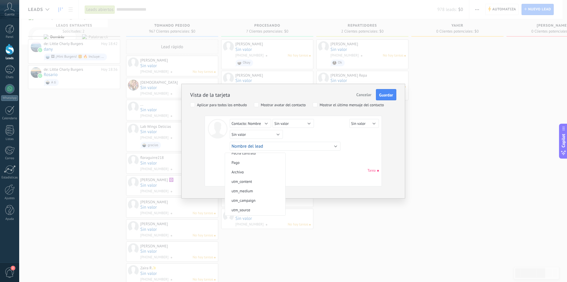
click at [278, 171] on div "Sin valor Lead ID del Lead Nombre del lead Fecha de Creación Presupuesto Usuari…" at bounding box center [304, 170] width 149 height 11
click at [254, 167] on span "Contacto: Teléfono" at bounding box center [246, 169] width 28 height 4
click at [259, 172] on li "Sin valor" at bounding box center [255, 169] width 60 height 9
click at [260, 123] on span "Contacto: Nombre" at bounding box center [247, 123] width 30 height 5
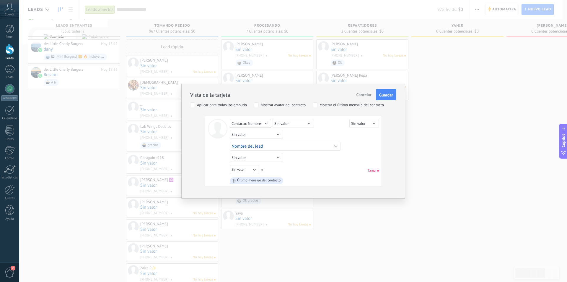
scroll to position [220, 0]
click at [263, 159] on span "Contacto: Teléfono" at bounding box center [254, 159] width 59 height 5
click at [278, 122] on button "Sin valor" at bounding box center [293, 123] width 41 height 9
click at [278, 136] on li "Contacto: Nombre" at bounding box center [298, 132] width 60 height 9
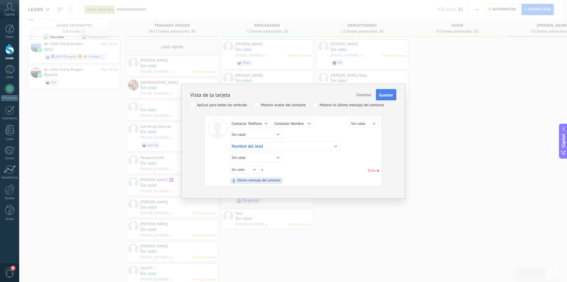
click at [278, 95] on span "Guardar" at bounding box center [386, 95] width 14 height 4
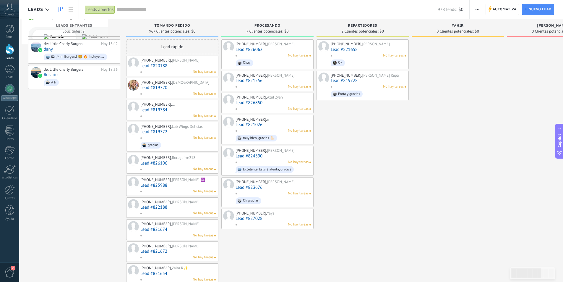
click at [278, 7] on button "button" at bounding box center [477, 9] width 9 height 11
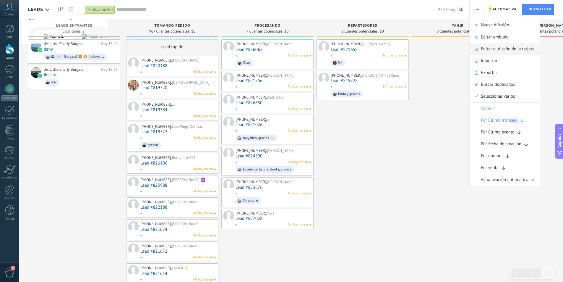
click at [278, 46] on span "Editar el diseño de la tarjeta" at bounding box center [507, 49] width 53 height 12
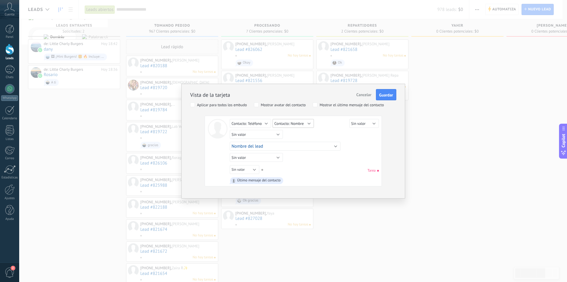
click at [278, 126] on button "Contacto: Nombre" at bounding box center [293, 123] width 41 height 9
click at [278, 124] on span "Sin valor" at bounding box center [297, 123] width 59 height 5
click at [261, 159] on button "Sin valor" at bounding box center [256, 157] width 53 height 9
click at [269, 169] on li "Contacto: Nombre" at bounding box center [255, 166] width 60 height 9
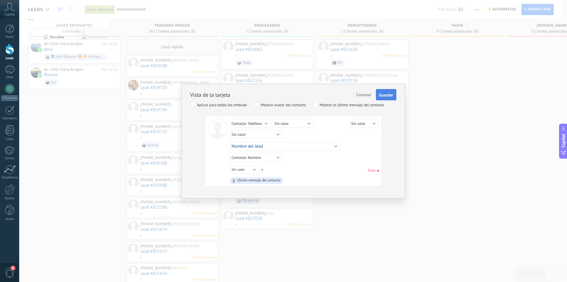
click at [278, 95] on span "Guardar" at bounding box center [386, 95] width 14 height 4
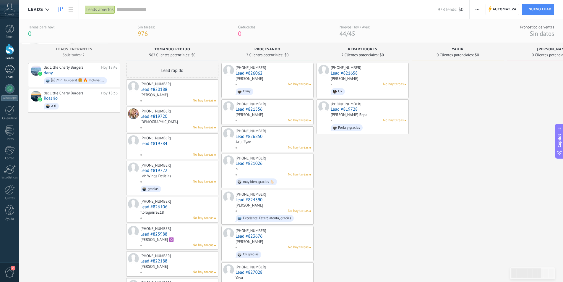
click at [7, 71] on div "1" at bounding box center [9, 69] width 9 height 9
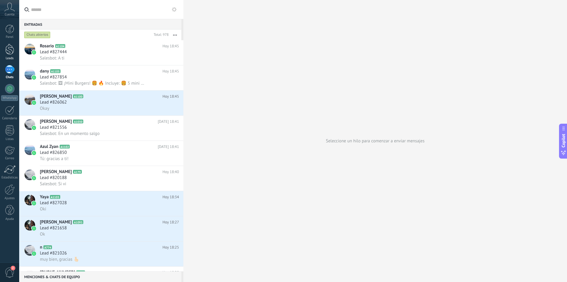
click at [12, 52] on div at bounding box center [9, 49] width 9 height 11
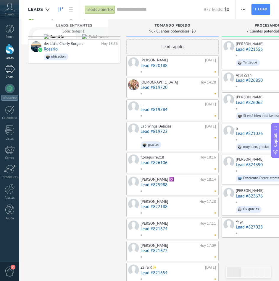
click at [5, 69] on div at bounding box center [9, 69] width 9 height 9
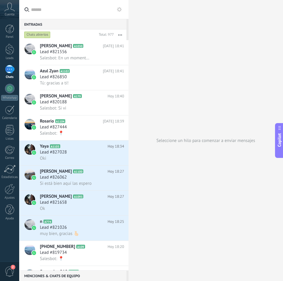
click at [223, 69] on div "Entradas 0 Chats abiertos Total: 977 Silenciar Acciones múltiples Ordenar Más r…" at bounding box center [151, 140] width 264 height 281
click at [186, 58] on div "Entradas 0 Chats abiertos Total: 977 Silenciar Acciones múltiples Ordenar Más r…" at bounding box center [151, 140] width 264 height 281
click at [84, 57] on span "Salesbot: En un momento salgo" at bounding box center [66, 58] width 52 height 6
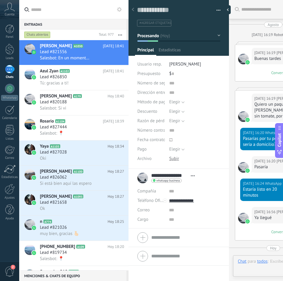
scroll to position [769, 0]
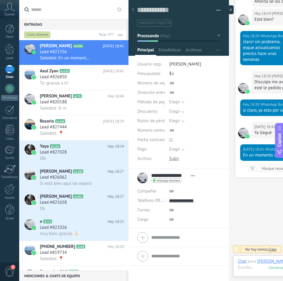
click at [229, 9] on div at bounding box center [229, 9] width 9 height 9
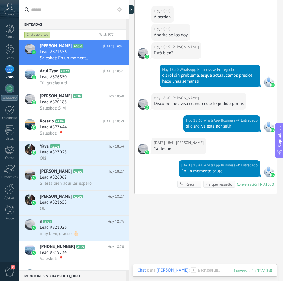
scroll to position [660, 0]
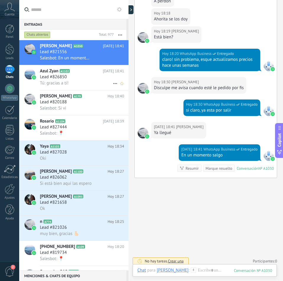
click at [77, 85] on div "Tú: gracias a ti!" at bounding box center [82, 83] width 84 height 6
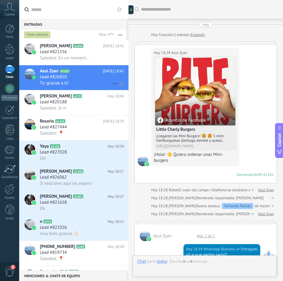
scroll to position [384, 0]
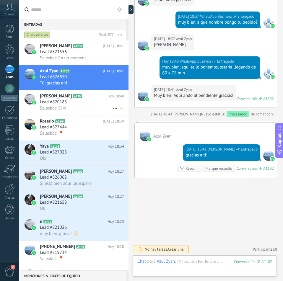
click at [79, 106] on div "Salesbot: Si vi" at bounding box center [82, 108] width 84 height 6
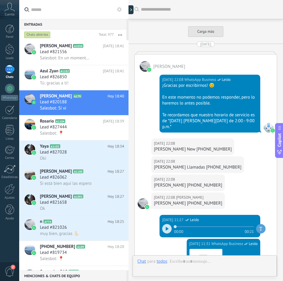
scroll to position [2167, 0]
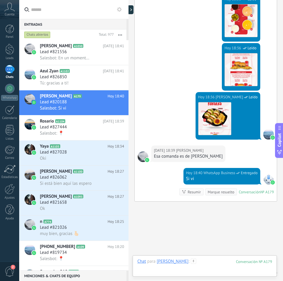
click at [208, 259] on div at bounding box center [204, 268] width 135 height 18
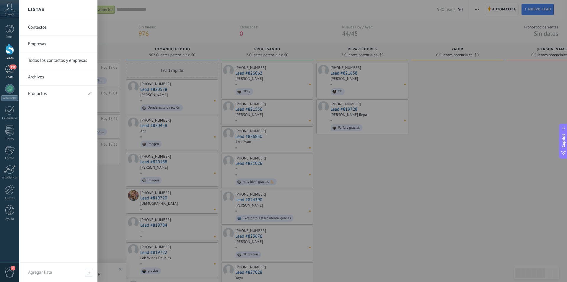
click at [9, 73] on div "443" at bounding box center [9, 69] width 9 height 9
